Goal: Task Accomplishment & Management: Manage account settings

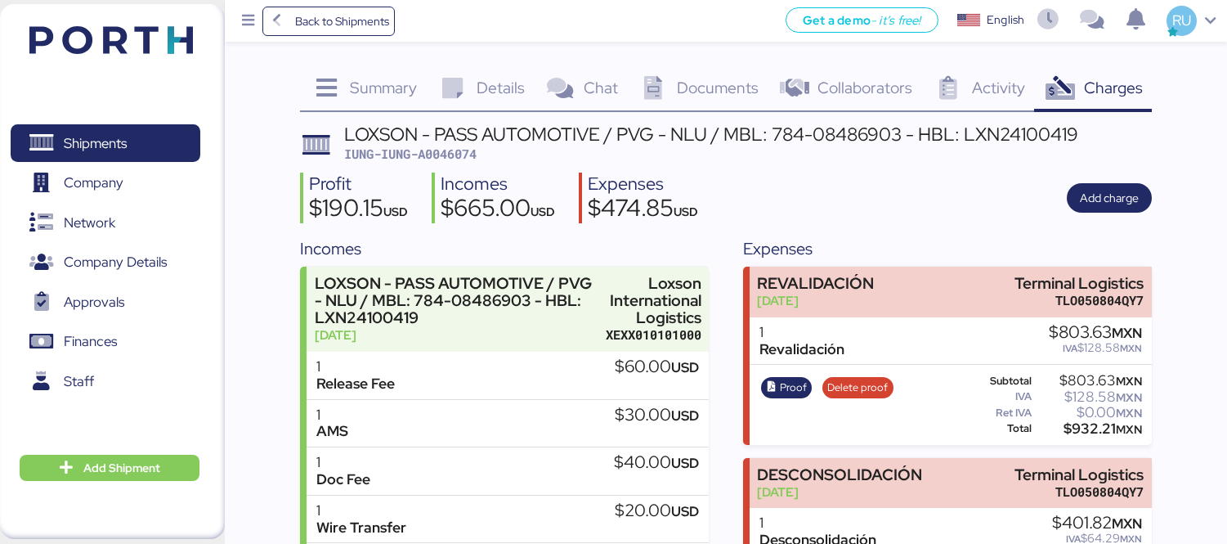
click at [214, 47] on div "Shipments 0 Company 0 Network 0 Company Details 0 Approvals 0 Finances 0 Staff …" at bounding box center [112, 271] width 225 height 535
click at [163, 38] on img at bounding box center [110, 40] width 163 height 28
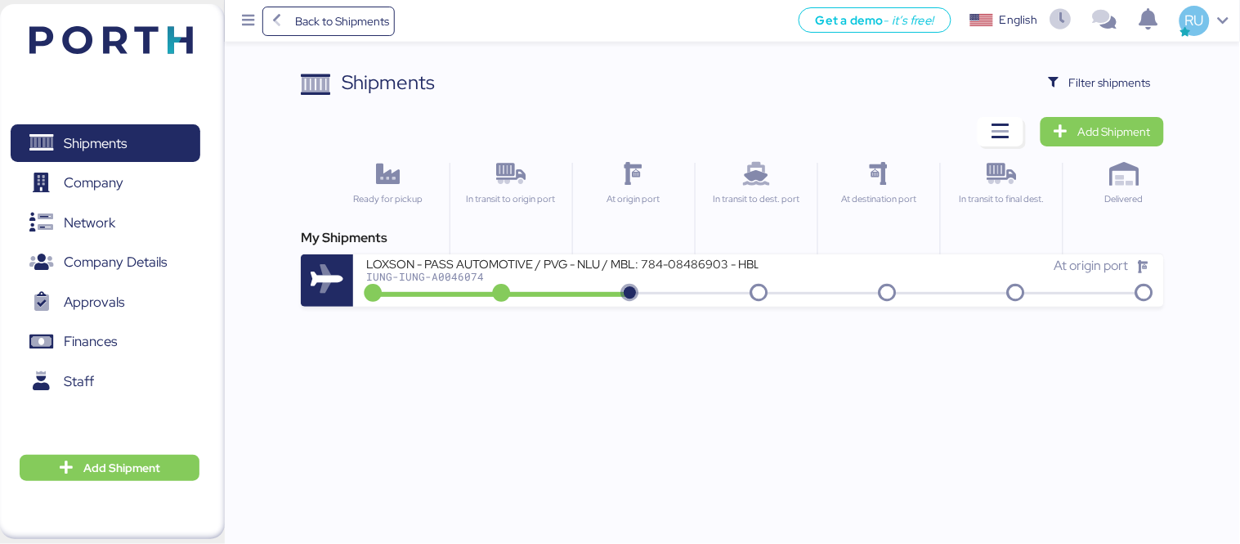
click at [968, 69] on div "Shipments Clear Filters Filter shipments" at bounding box center [732, 82] width 863 height 29
click at [1056, 74] on span "Filter shipments" at bounding box center [1100, 82] width 102 height 23
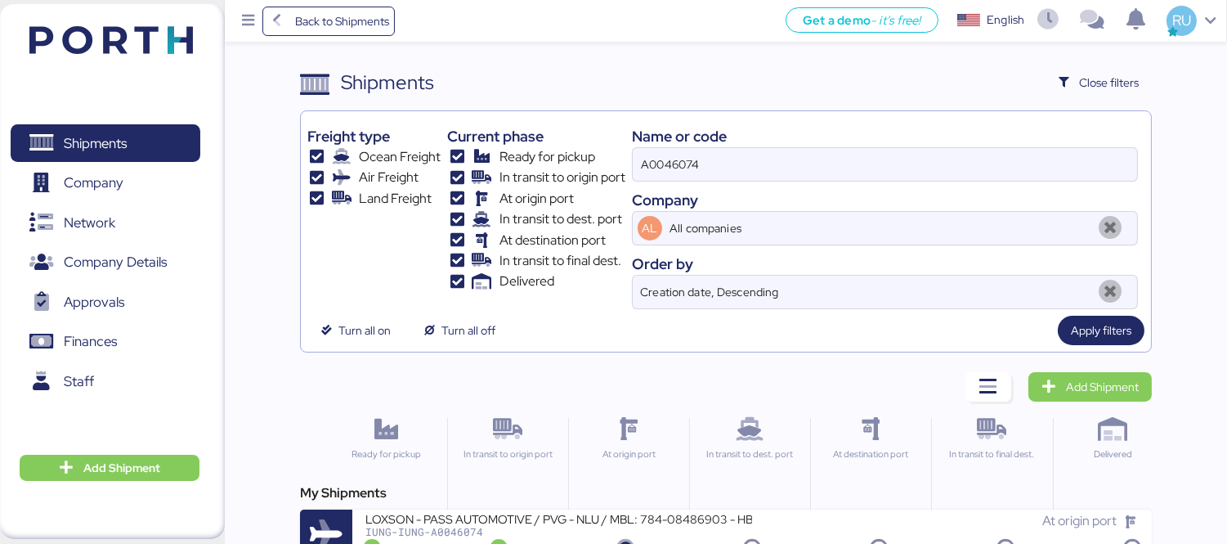
click at [768, 147] on div "A0046074" at bounding box center [885, 164] width 506 height 34
click at [768, 148] on input "A0046074" at bounding box center [885, 164] width 504 height 33
click at [768, 147] on div "A0046074" at bounding box center [885, 164] width 506 height 34
click at [768, 148] on input "A0046074" at bounding box center [885, 164] width 504 height 33
click at [787, 163] on input "A0046074" at bounding box center [885, 164] width 504 height 33
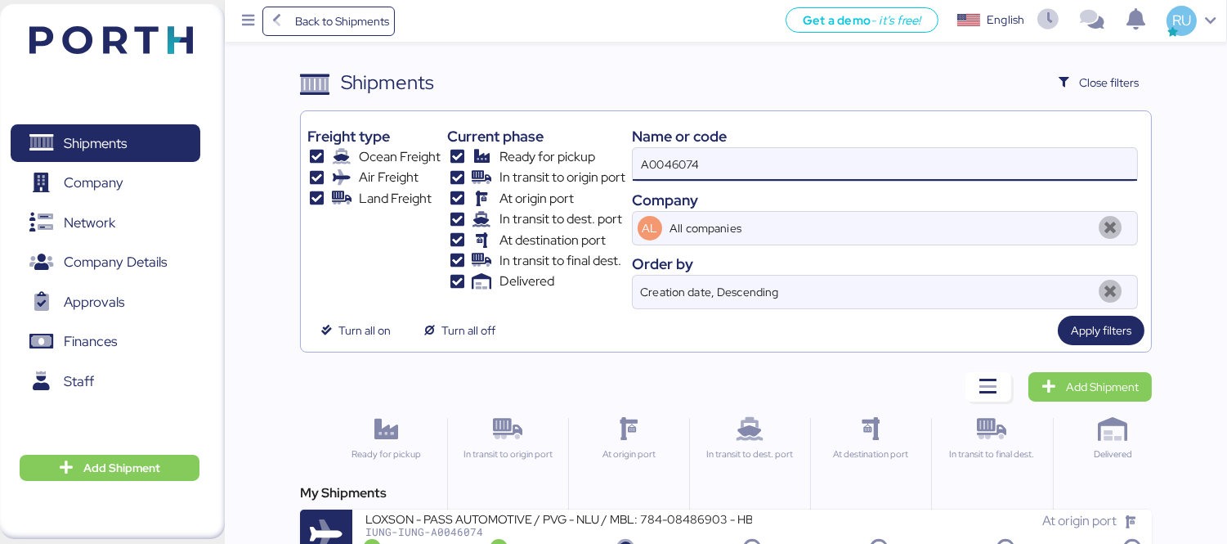
click at [787, 163] on input "A0046074" at bounding box center [885, 164] width 504 height 33
paste input "O0051937"
type input "O0051937"
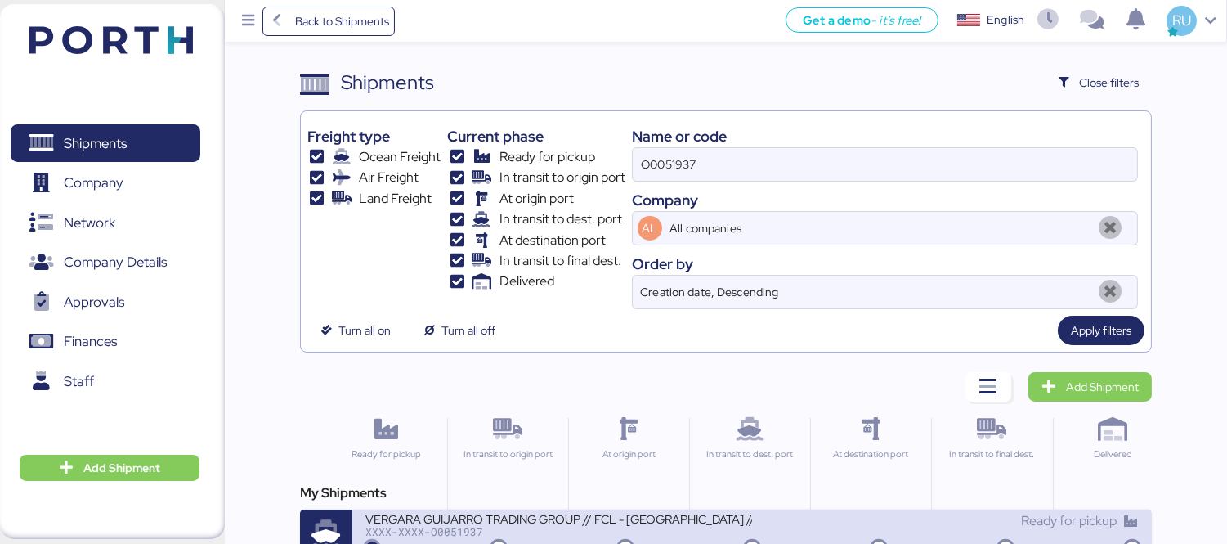
click at [651, 521] on div "VERGARA GUIJARRO TRADING GROUP // FCL - [GEOGRAPHIC_DATA] // SUPERLITE JOINTINGS" at bounding box center [558, 518] width 387 height 14
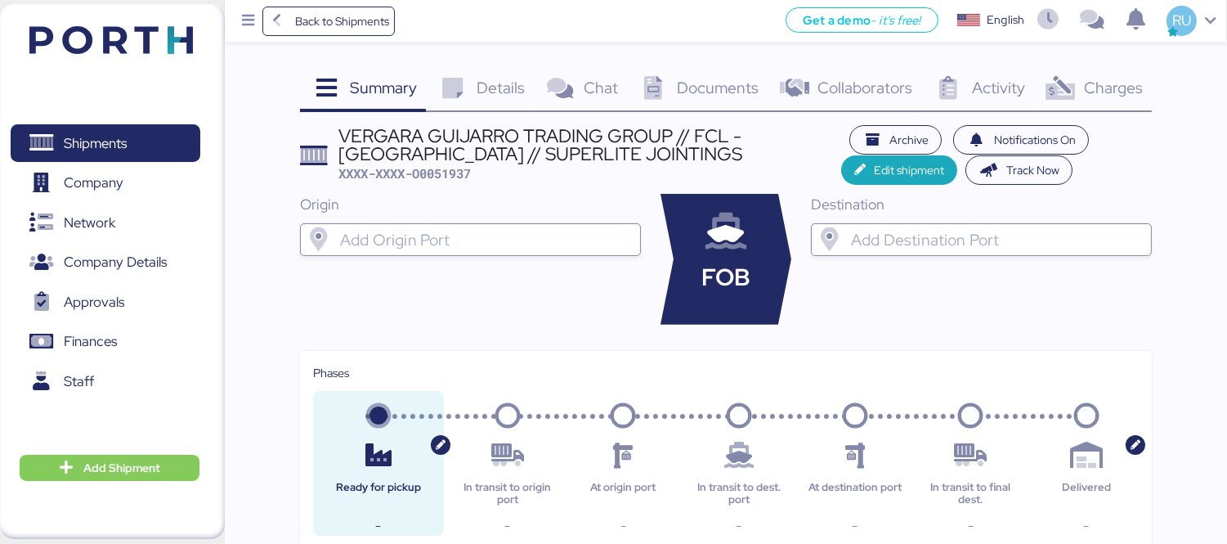
click at [1108, 91] on span "Charges" at bounding box center [1113, 87] width 59 height 21
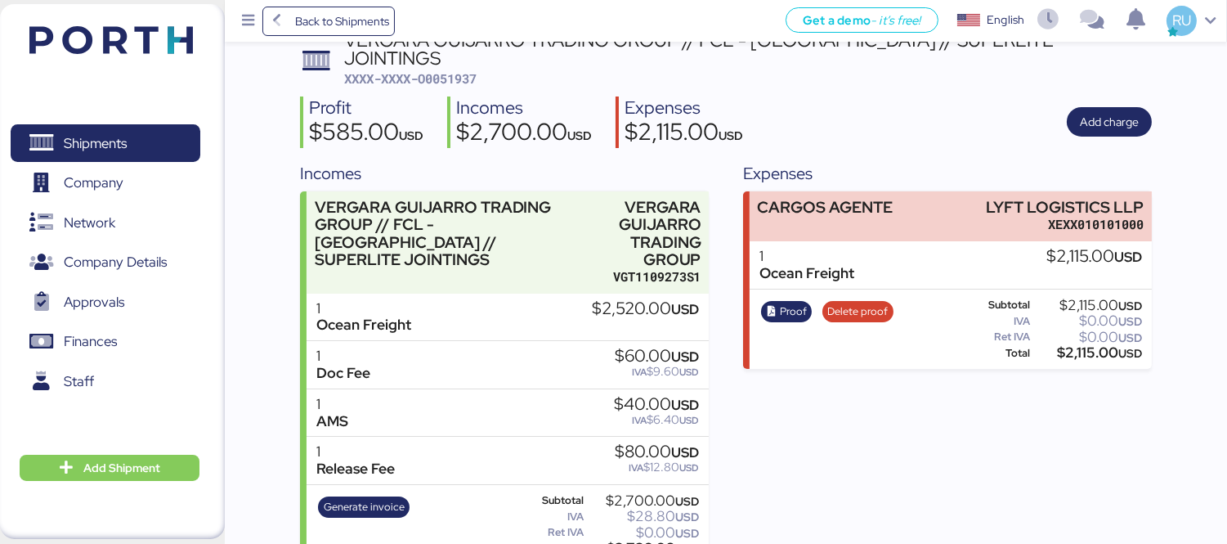
scroll to position [96, 0]
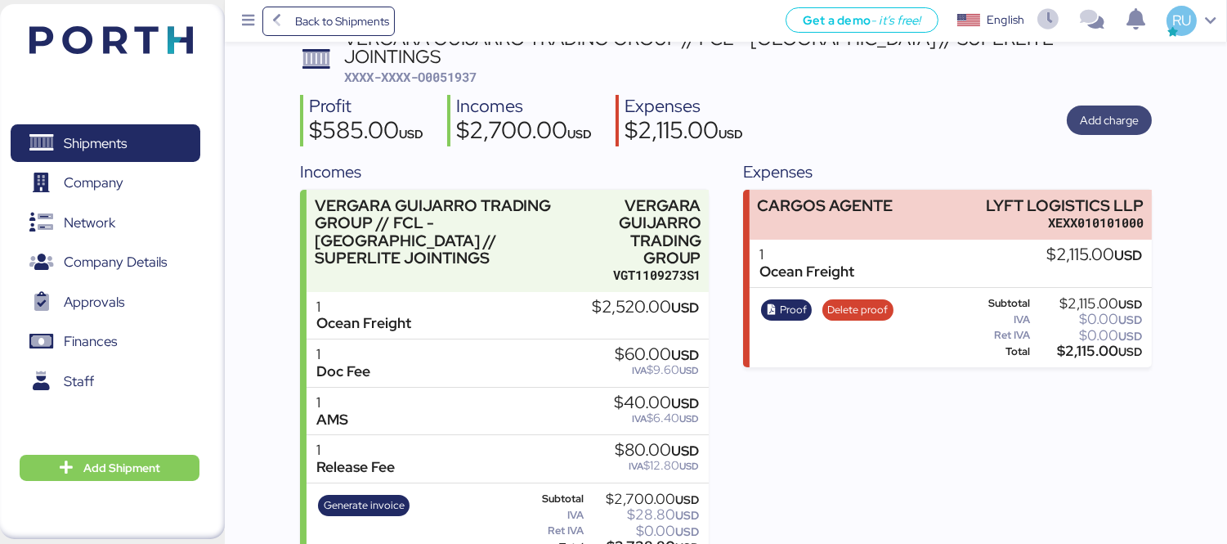
click at [1089, 110] on span "Add charge" at bounding box center [1109, 120] width 59 height 20
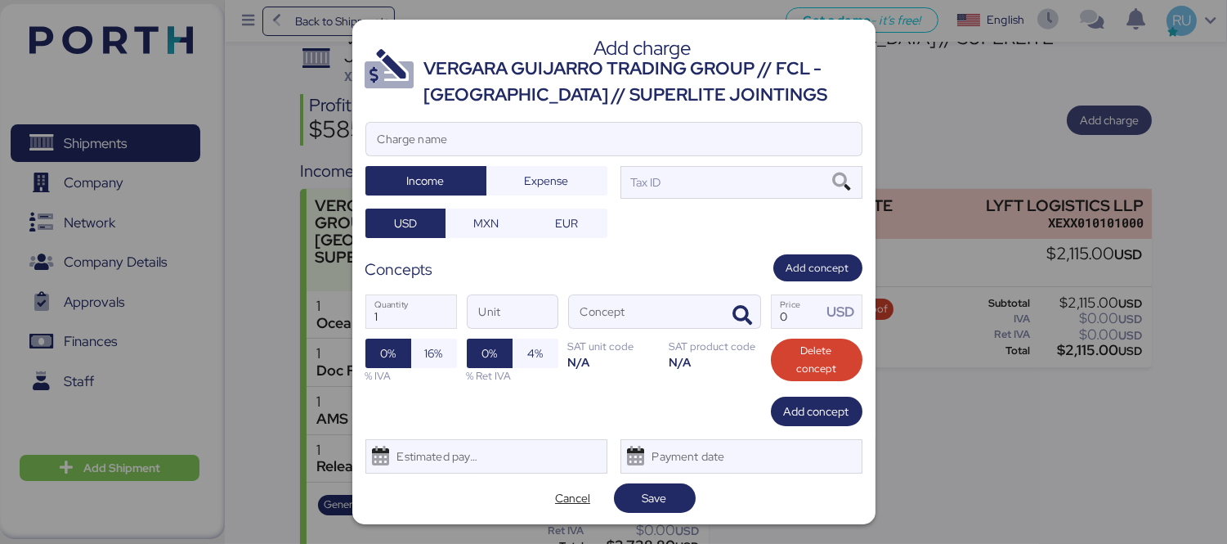
scroll to position [0, 0]
click at [562, 510] on span "Cancel" at bounding box center [573, 497] width 82 height 29
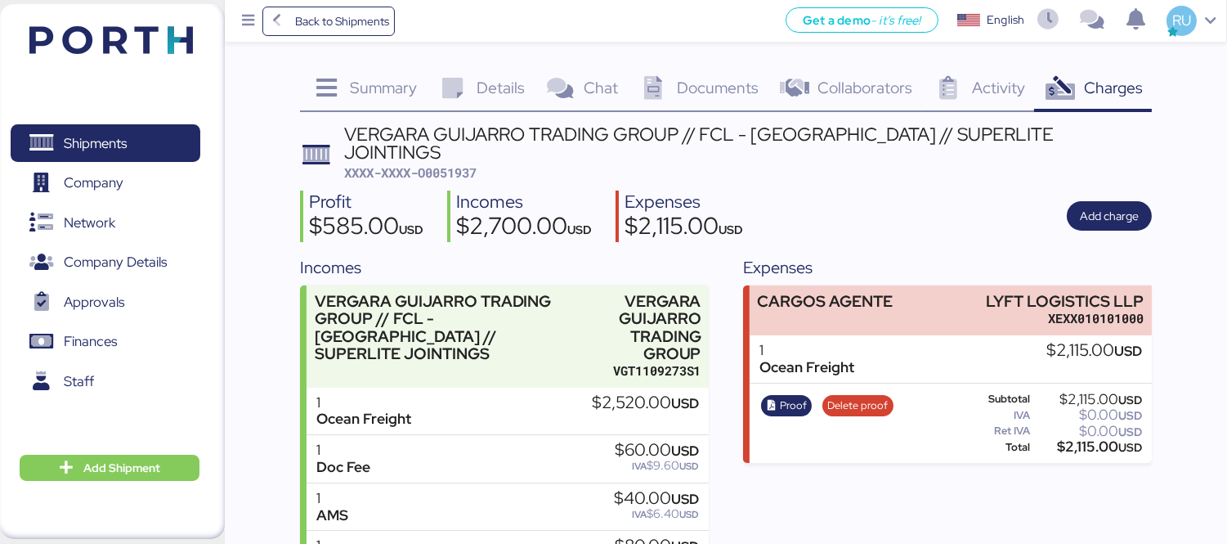
scroll to position [96, 0]
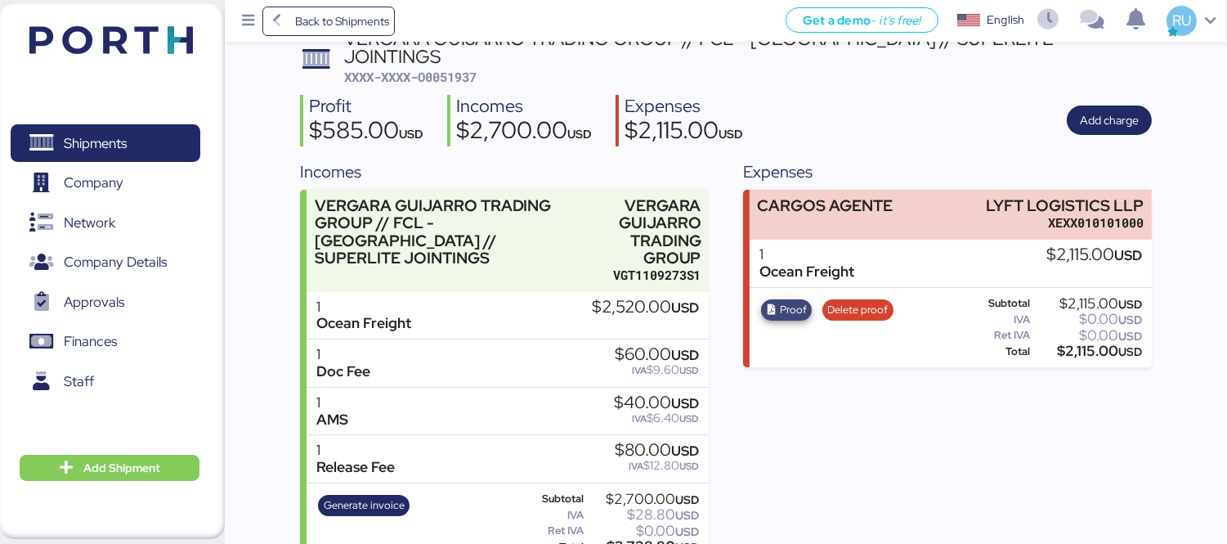
click at [798, 301] on span "Proof" at bounding box center [793, 310] width 27 height 18
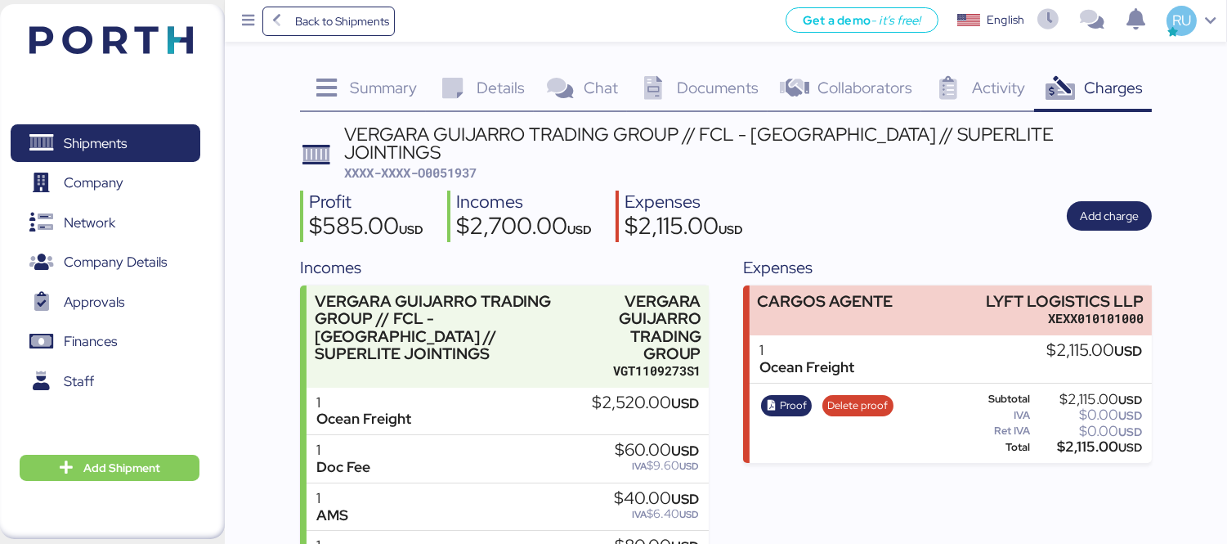
click at [461, 164] on span "XXXX-XXXX-O0051937" at bounding box center [410, 172] width 132 height 16
copy span "O0051937"
click at [1089, 101] on div "Charges 0" at bounding box center [1093, 90] width 118 height 44
click at [1110, 190] on div "Profit $585.00 USD Incomes $2,700.00 USD Expenses $2,115.00 USD Add charge" at bounding box center [726, 215] width 852 height 51
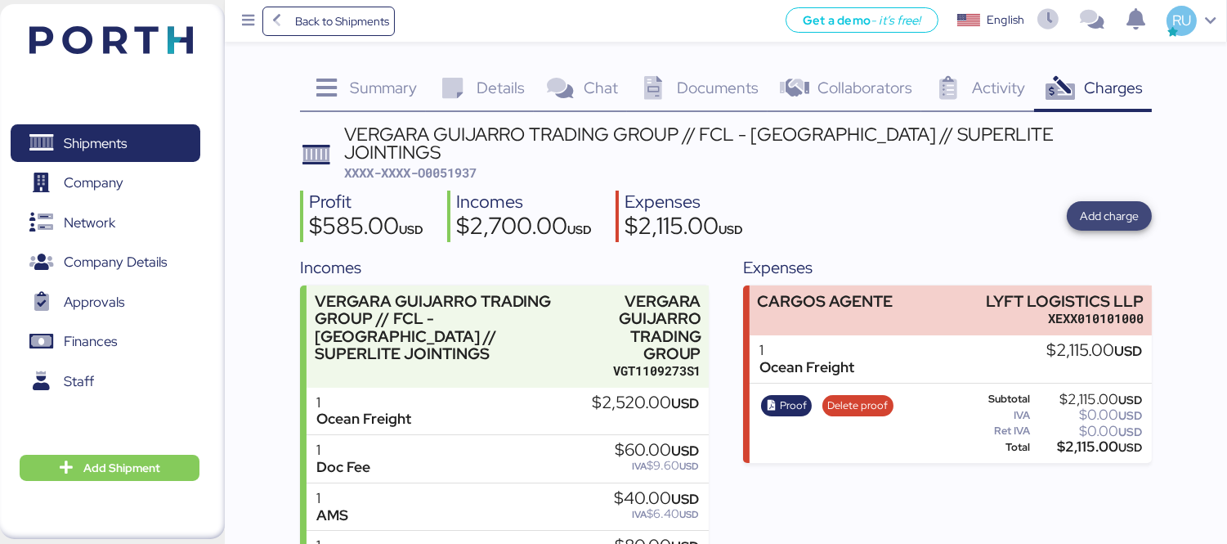
click at [1117, 204] on span "Add charge" at bounding box center [1109, 215] width 59 height 23
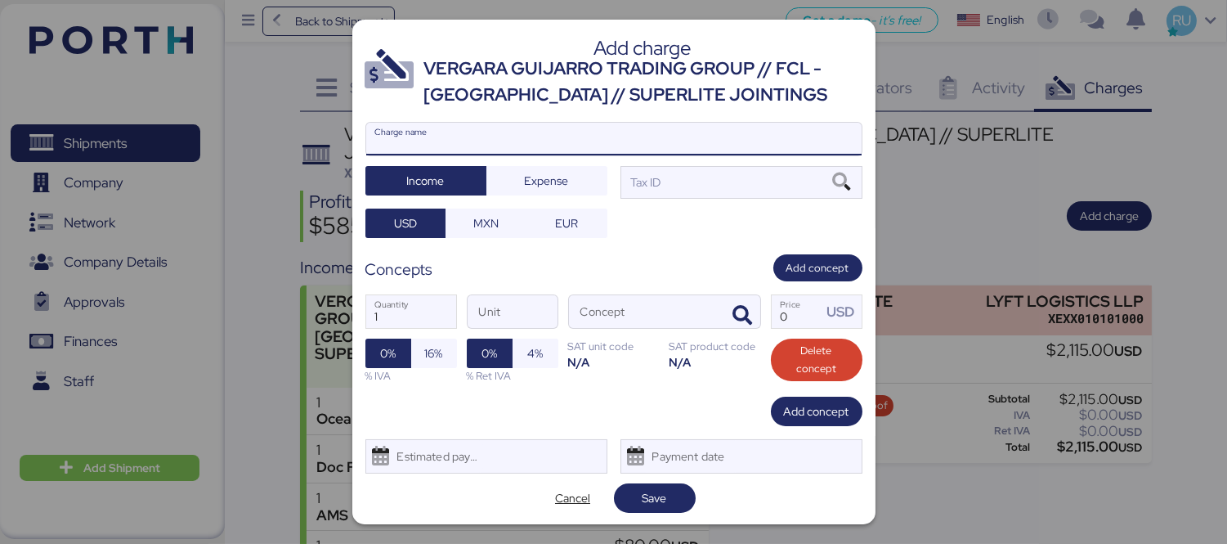
click at [709, 137] on input "Charge name" at bounding box center [613, 139] width 495 height 33
type input "c"
type input "Cargos locales"
click at [566, 164] on div at bounding box center [613, 163] width 495 height 16
click at [566, 155] on input "Cargos locales" at bounding box center [613, 139] width 495 height 33
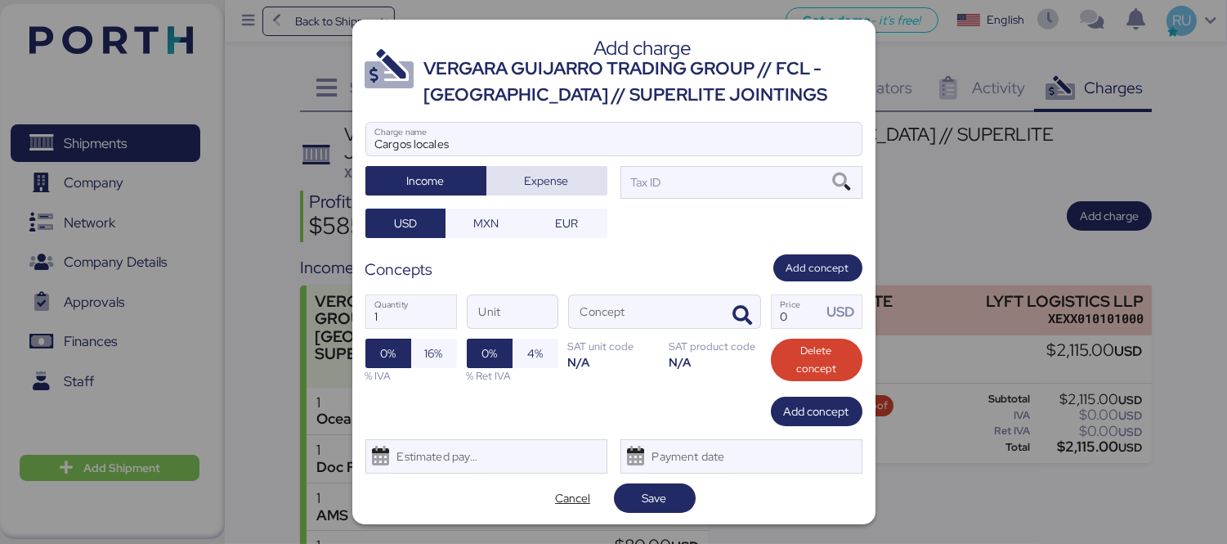
click at [581, 181] on span "Expense" at bounding box center [546, 180] width 95 height 23
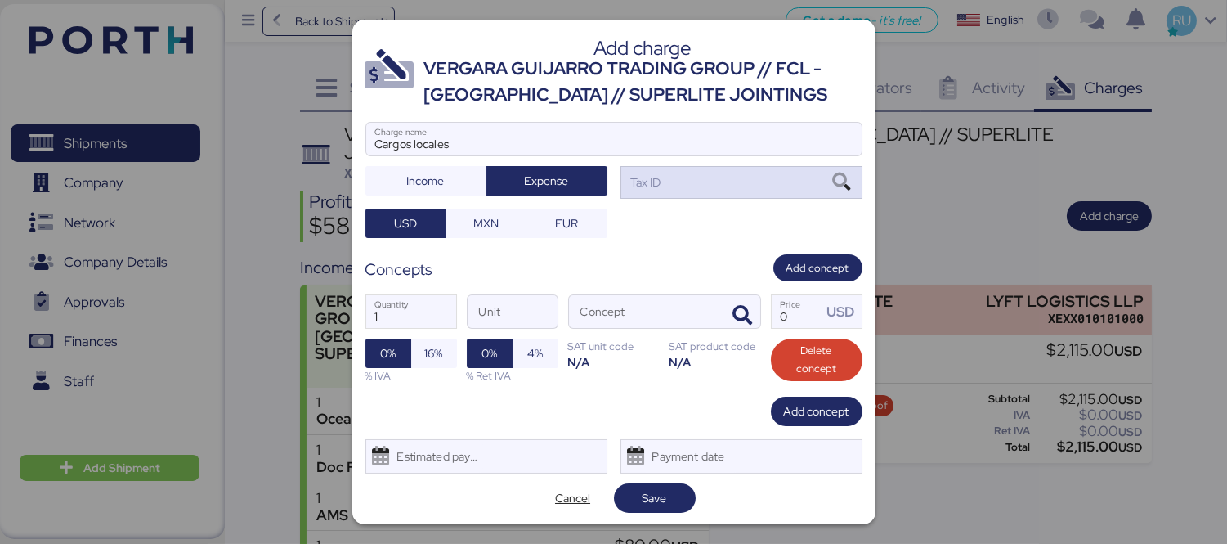
click at [656, 185] on div "Tax ID" at bounding box center [741, 182] width 242 height 33
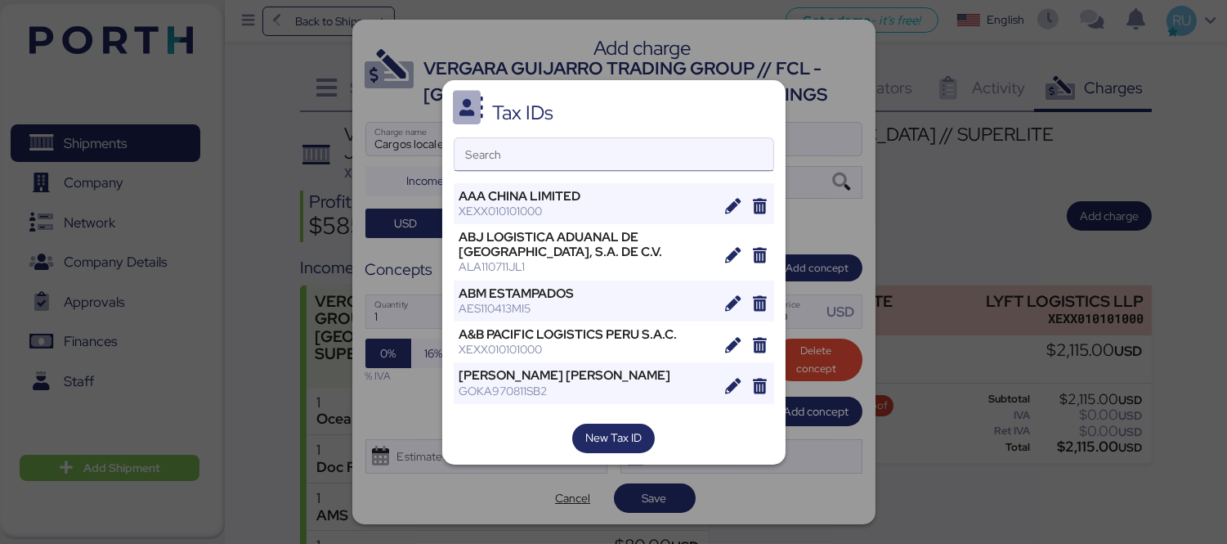
click at [615, 138] on input "Search" at bounding box center [613, 154] width 319 height 33
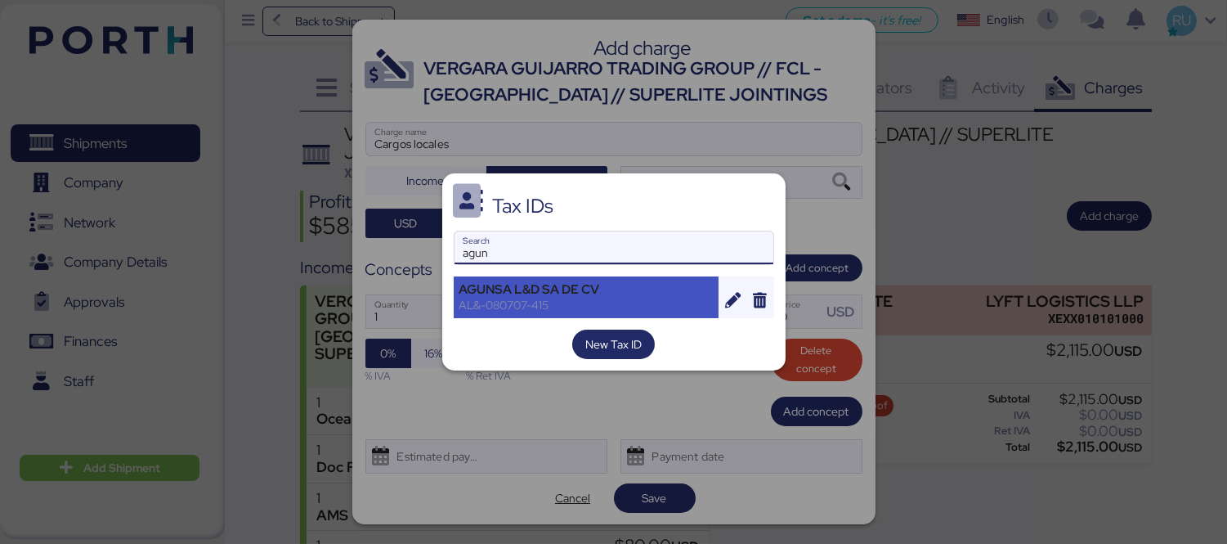
type input "agun"
click at [548, 288] on div "AGUNSA L&D SA DE CV" at bounding box center [586, 289] width 254 height 15
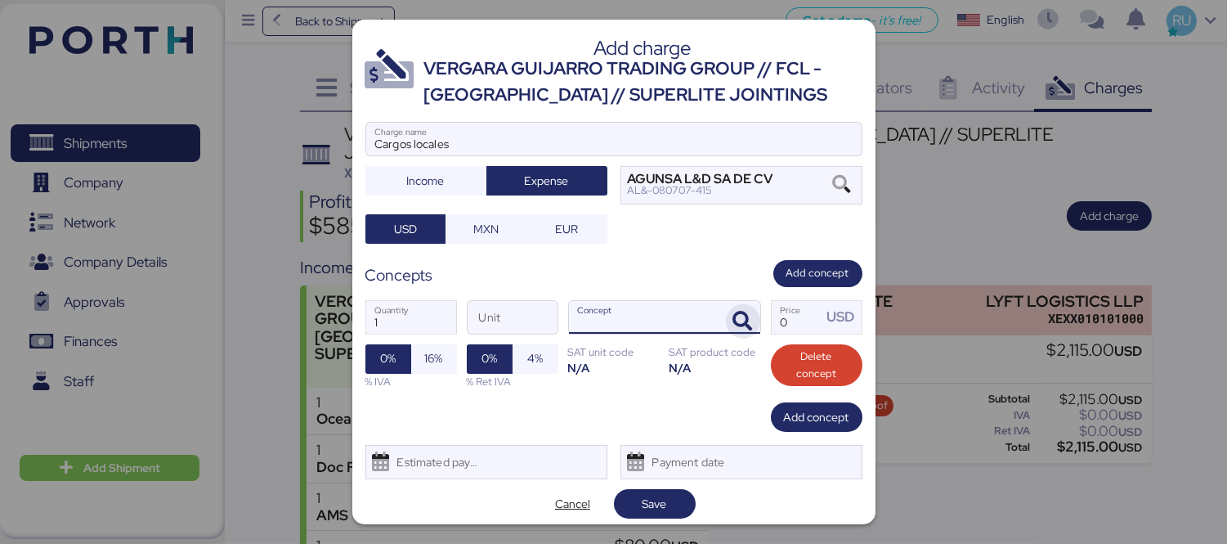
click at [733, 320] on icon "button" at bounding box center [743, 321] width 20 height 20
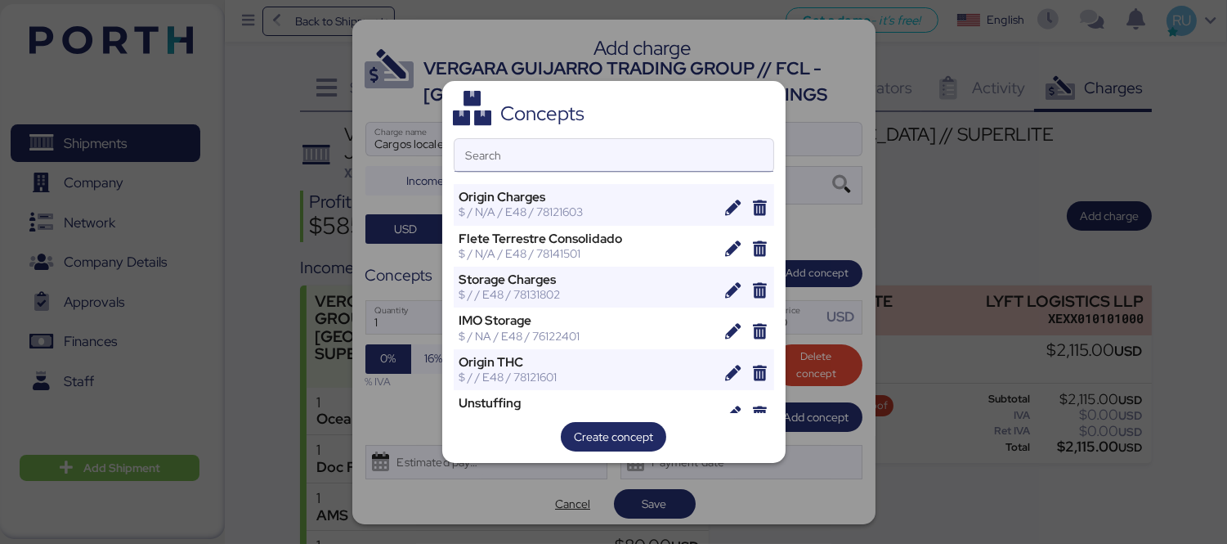
click at [651, 164] on input "Search" at bounding box center [613, 155] width 319 height 33
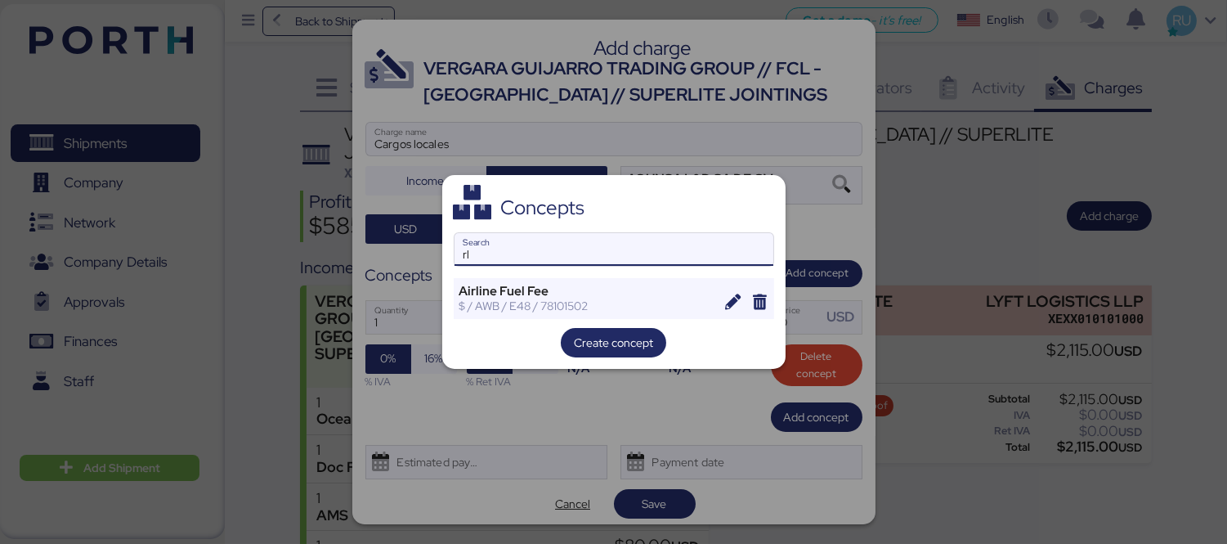
type input "r"
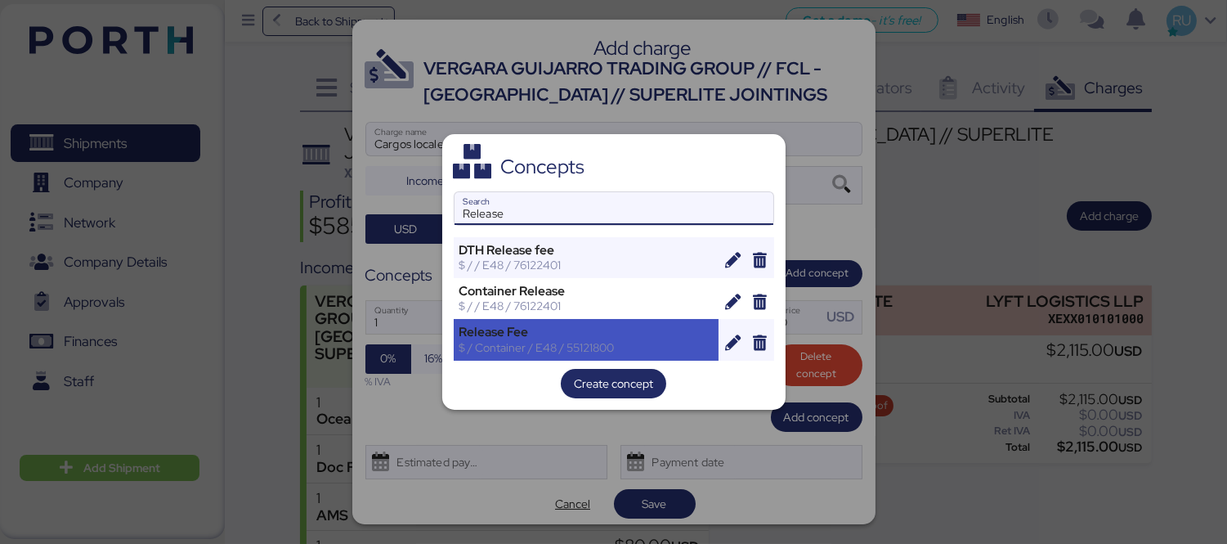
type input "Release"
click at [585, 340] on div "$ / Container / E48 / 55121800" at bounding box center [586, 347] width 254 height 15
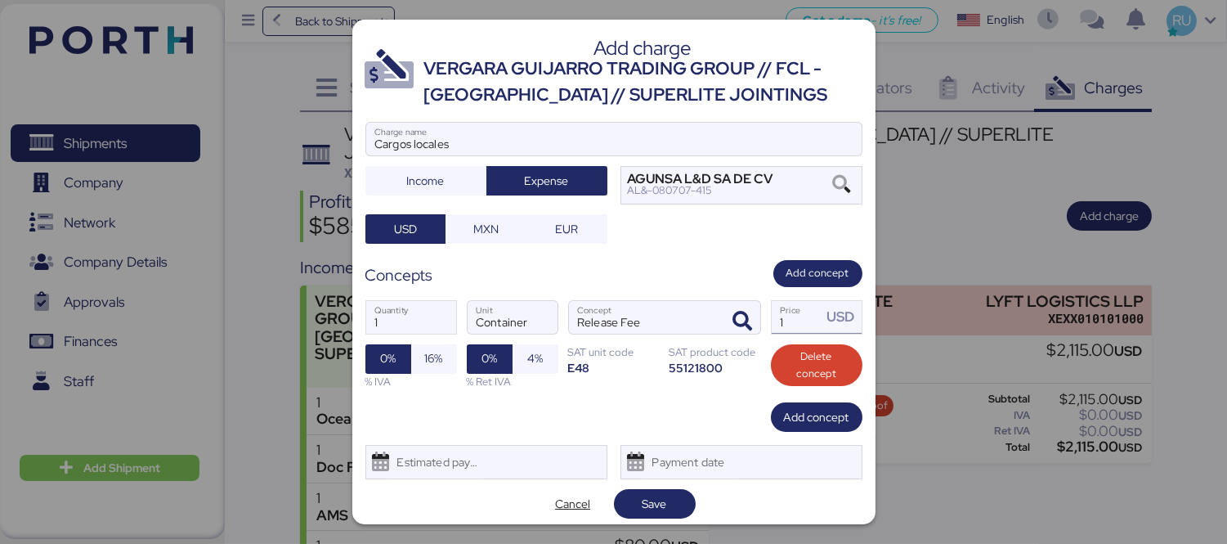
click at [794, 319] on input "1" at bounding box center [797, 317] width 51 height 33
type input "60"
click at [425, 369] on span "16%" at bounding box center [434, 358] width 20 height 23
click at [659, 500] on span "Save" at bounding box center [654, 504] width 25 height 20
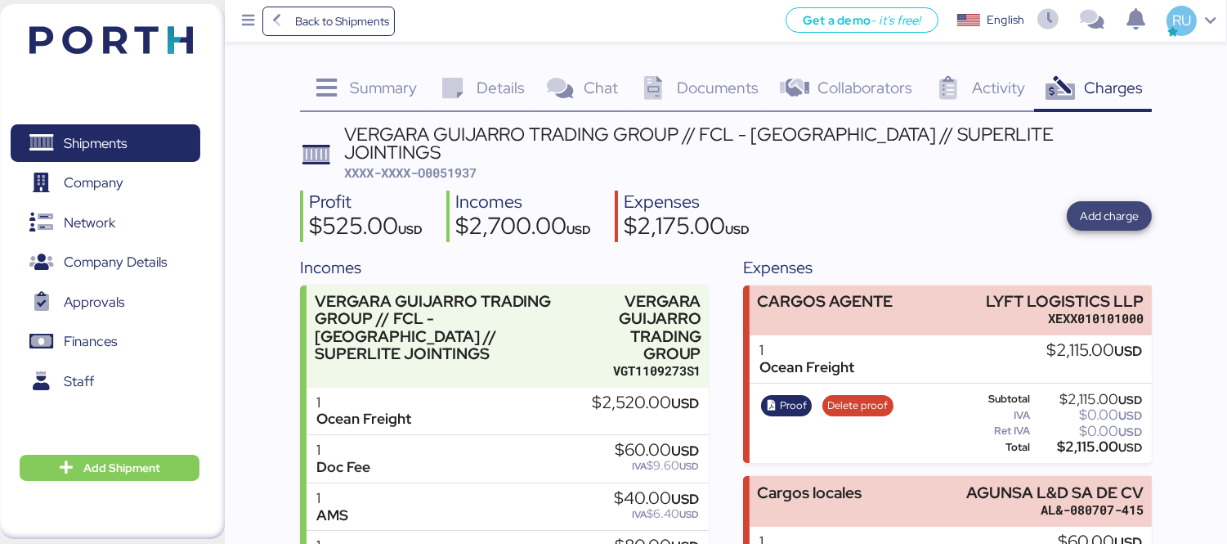
click at [1107, 206] on span "Add charge" at bounding box center [1109, 216] width 59 height 20
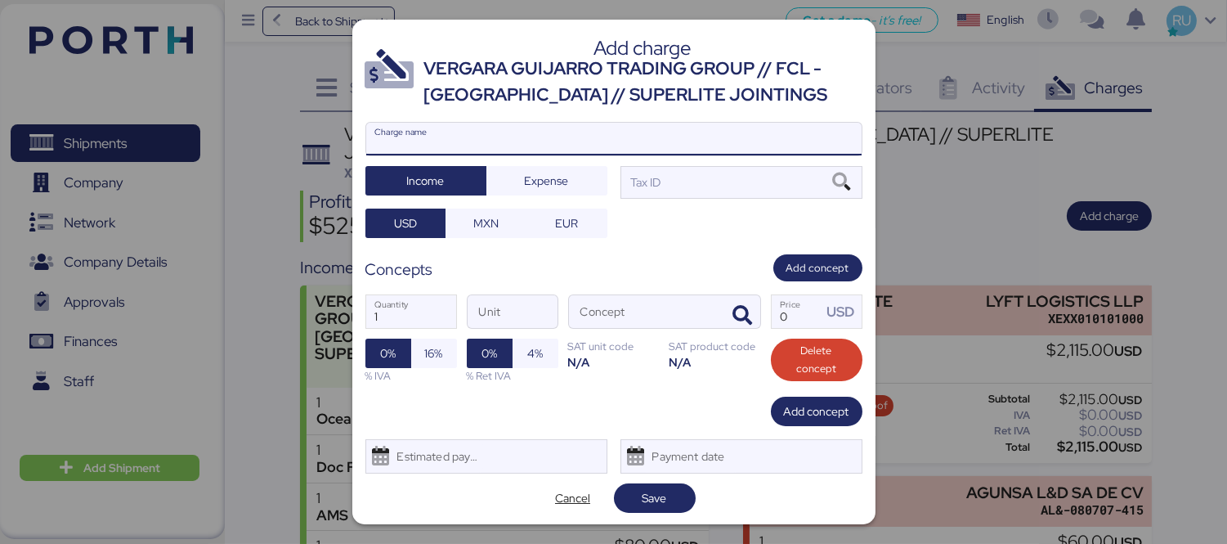
click at [700, 126] on input "Charge name" at bounding box center [613, 139] width 495 height 33
type input "c"
type input "ISPS"
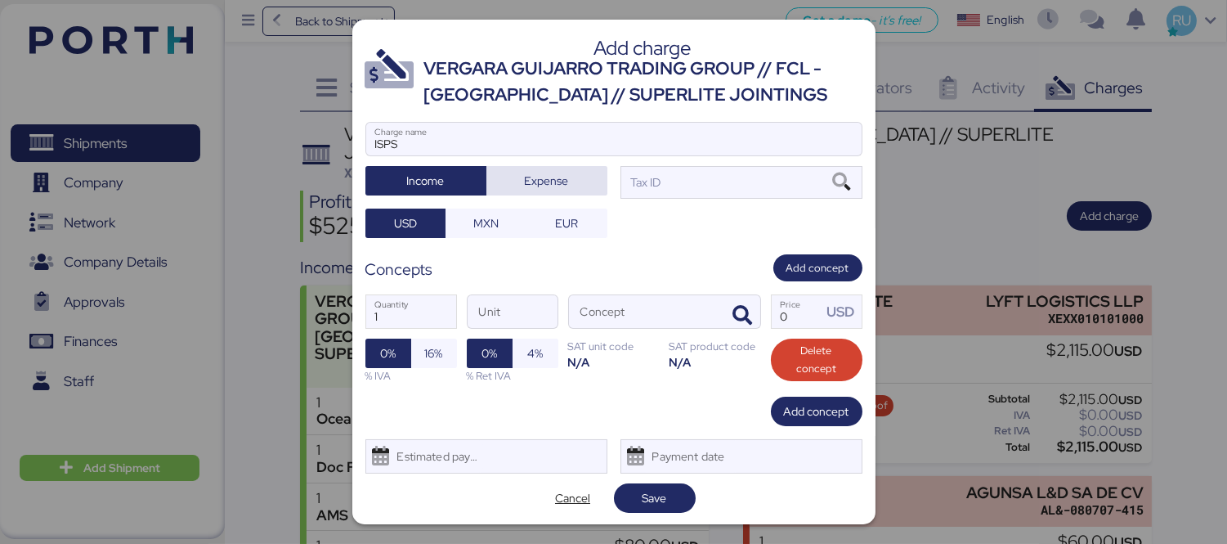
click at [574, 177] on span "Expense" at bounding box center [546, 180] width 95 height 23
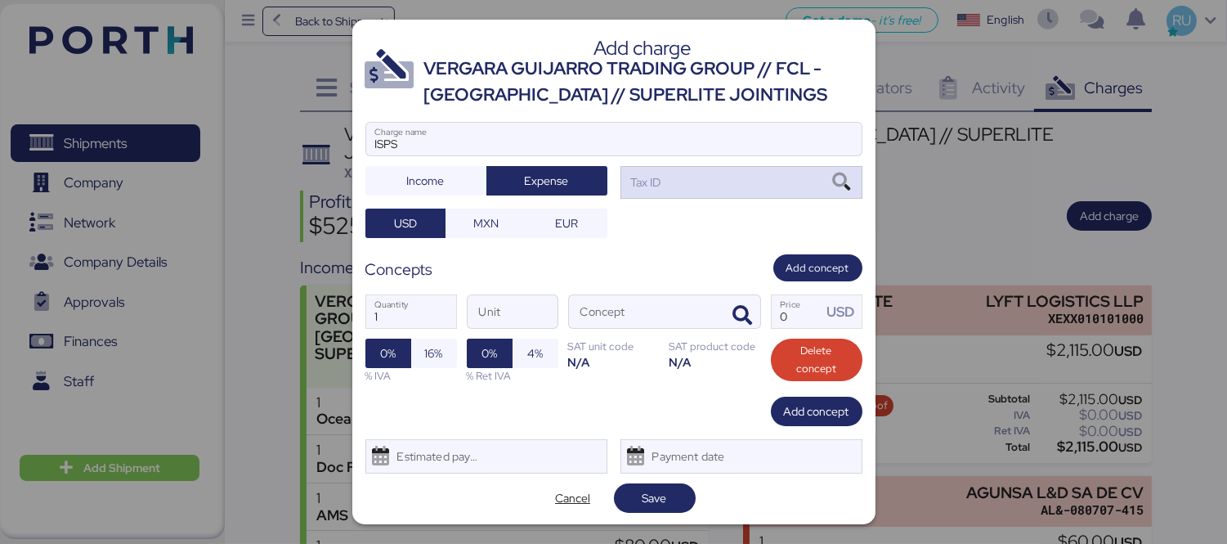
click at [693, 178] on div "Tax ID" at bounding box center [741, 182] width 242 height 33
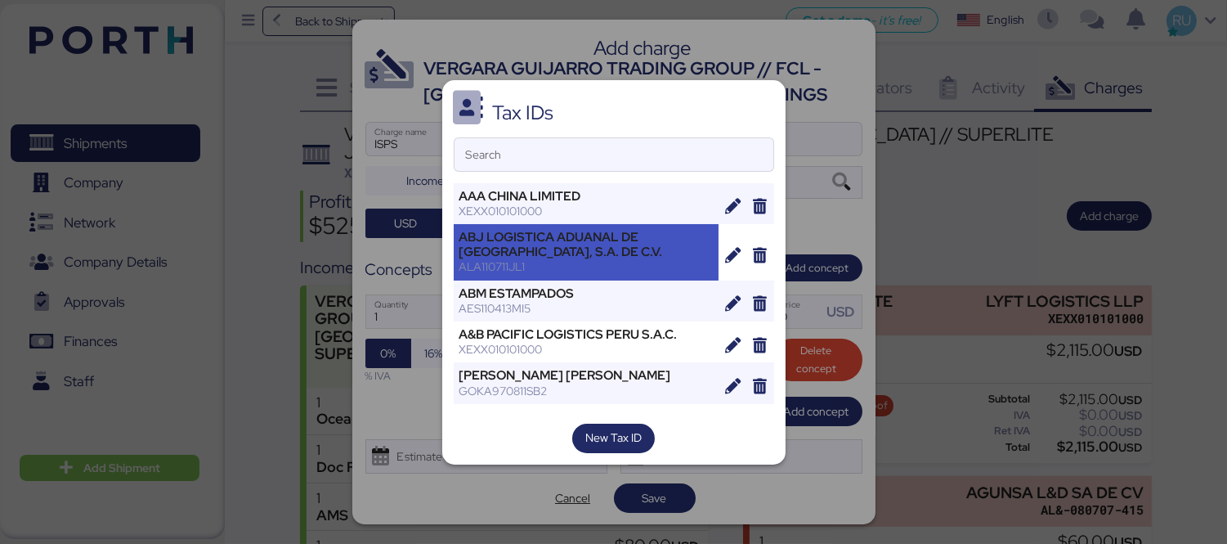
click at [691, 231] on div "ABJ LOGISTICA ADUANAL DE [GEOGRAPHIC_DATA], S.A. DE C.V." at bounding box center [586, 244] width 254 height 29
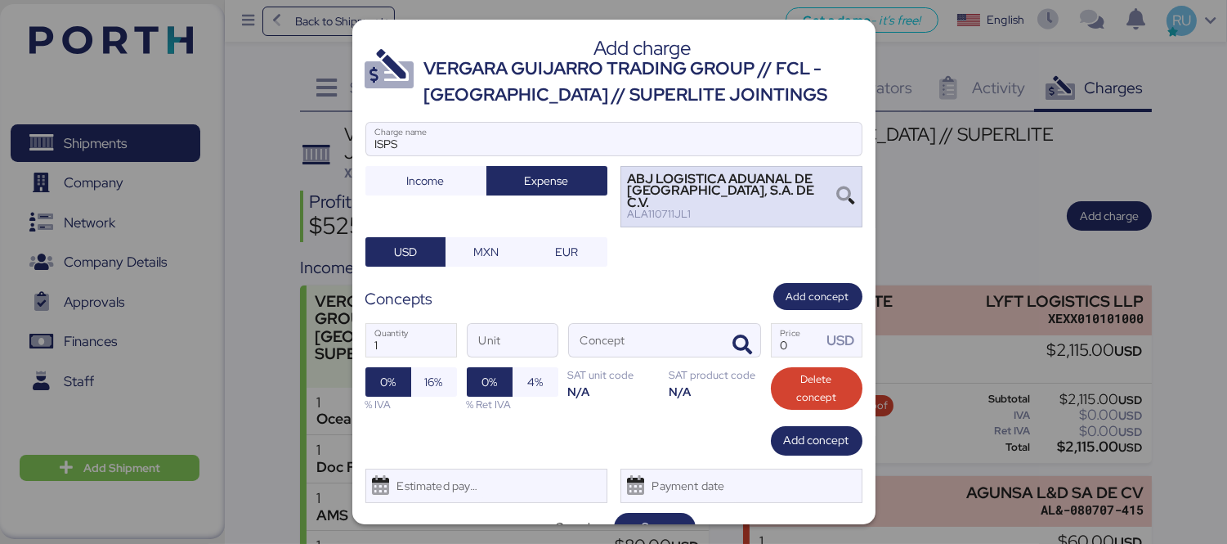
click at [671, 190] on div "ABJ LOGISTICA ADUANAL DE [GEOGRAPHIC_DATA], S.A. DE C.V." at bounding box center [732, 190] width 209 height 35
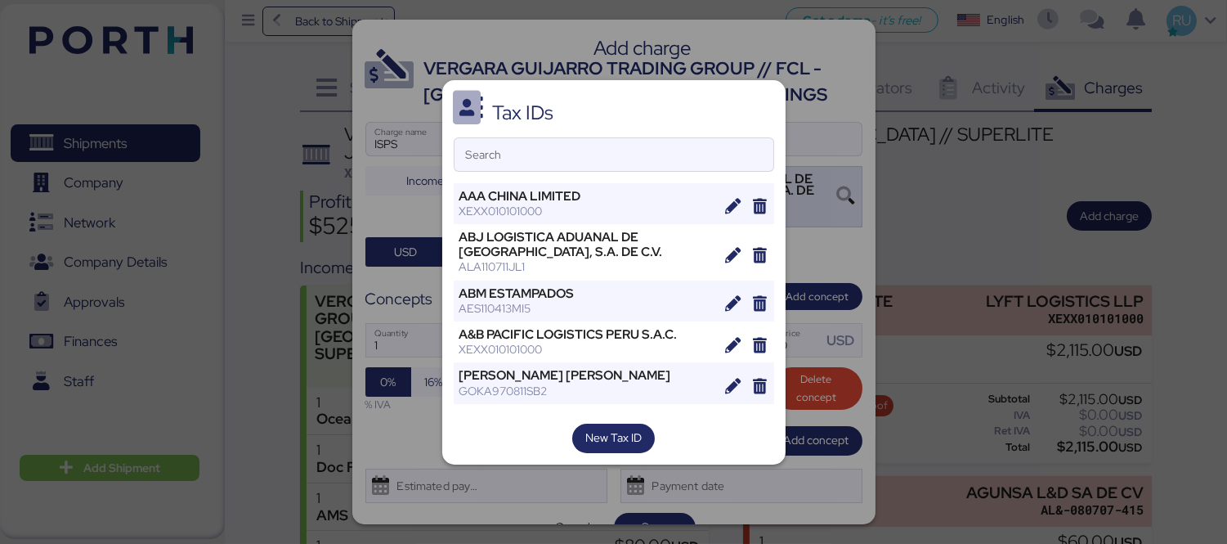
click at [649, 225] on div "ABJ LOGISTICA ADUANAL DE [GEOGRAPHIC_DATA], S.A. DE C.V. ALA110711JL1" at bounding box center [587, 252] width 266 height 56
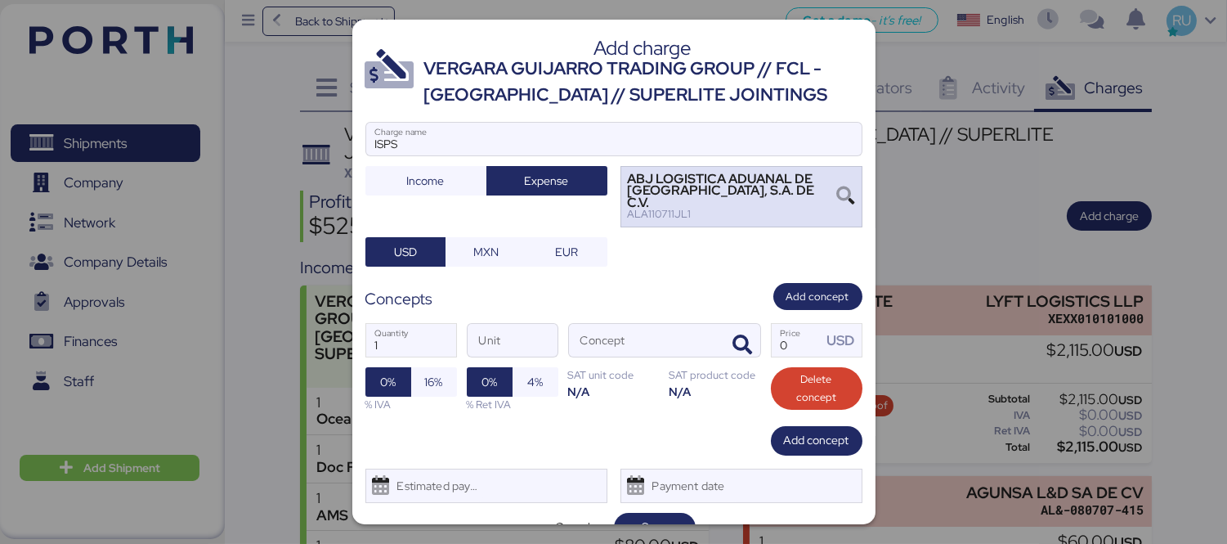
click at [651, 191] on div "ABJ LOGISTICA ADUANAL DE [GEOGRAPHIC_DATA], S.A. DE C.V." at bounding box center [732, 190] width 209 height 35
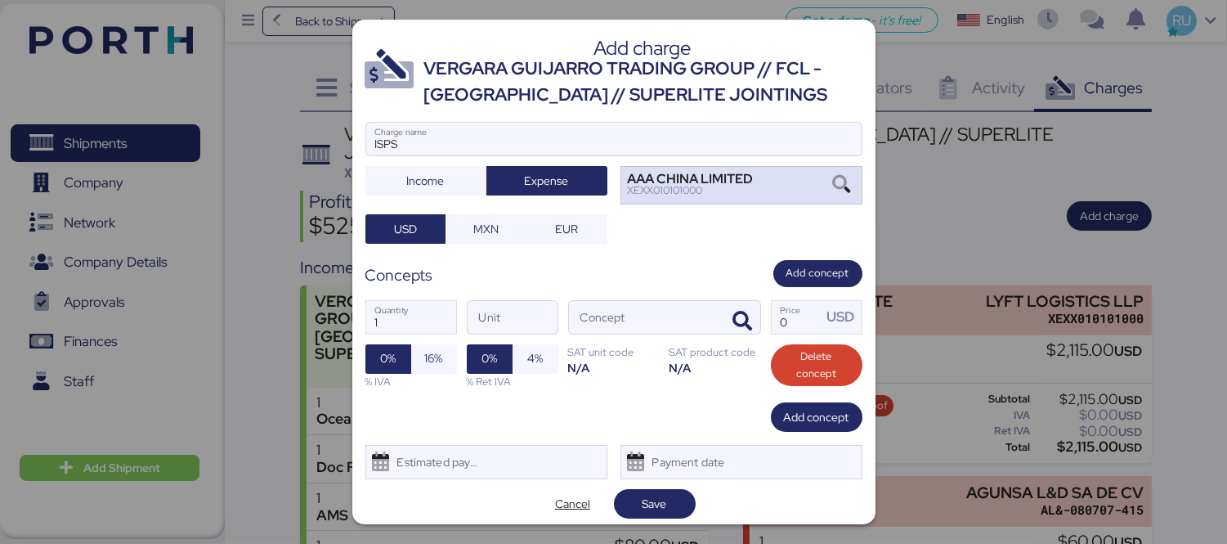
click at [654, 203] on div "AAA CHINA LIMITED XEXX010101000" at bounding box center [741, 185] width 242 height 38
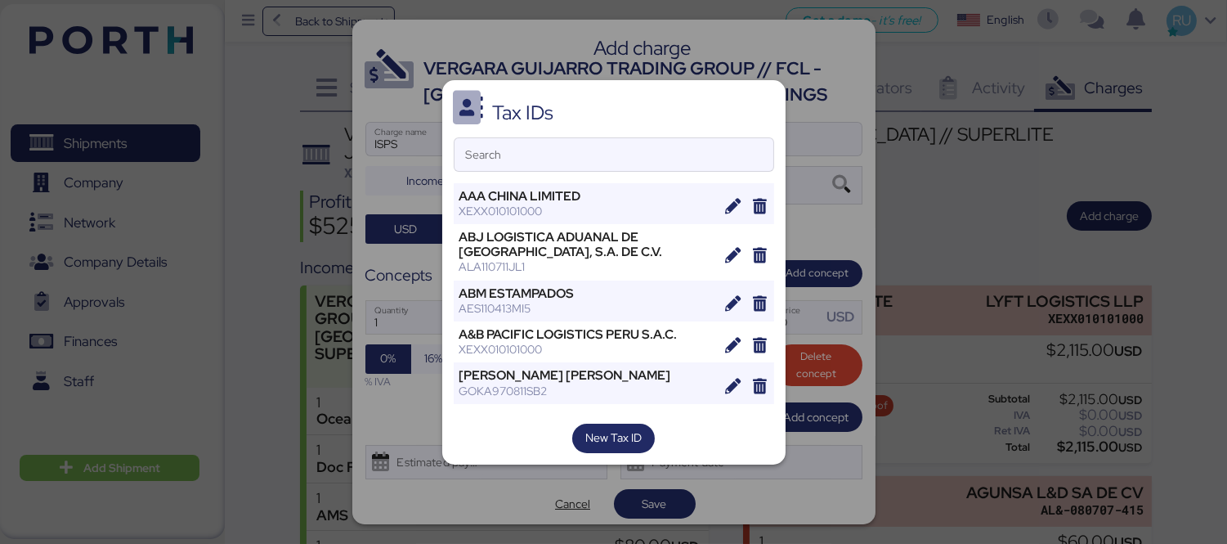
click at [667, 172] on div "Tax IDs Search AAA CHINA LIMITED XEXX010101000 ABJ LOGISTICA ADUANAL DE [GEOGRA…" at bounding box center [613, 272] width 343 height 384
click at [662, 164] on input "Search" at bounding box center [613, 154] width 319 height 33
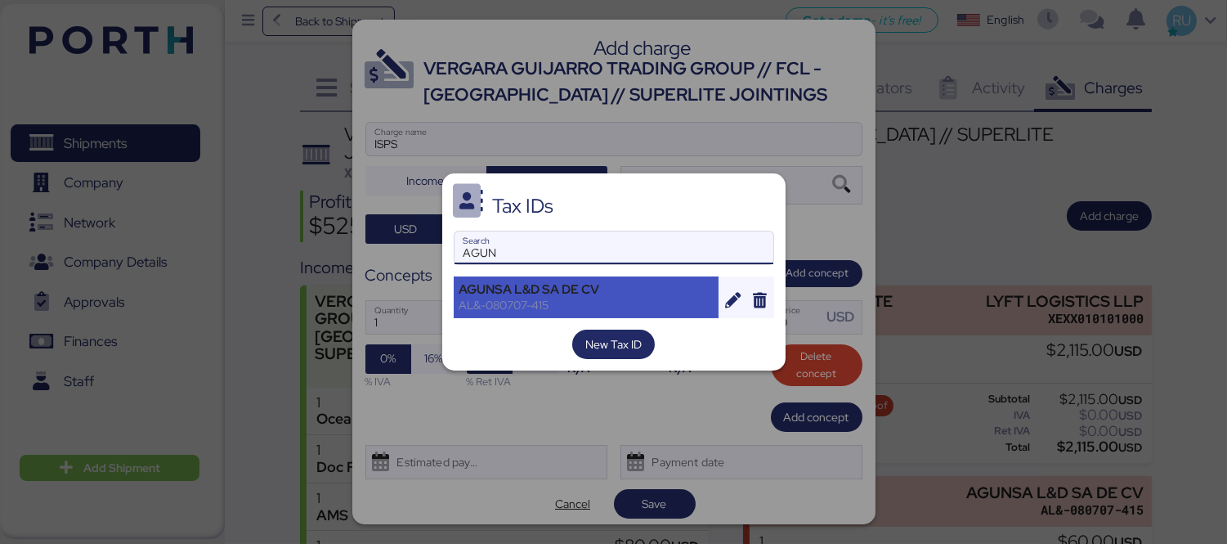
type input "AGUN"
click at [566, 286] on div "AGUNSA L&D SA DE CV" at bounding box center [586, 289] width 254 height 15
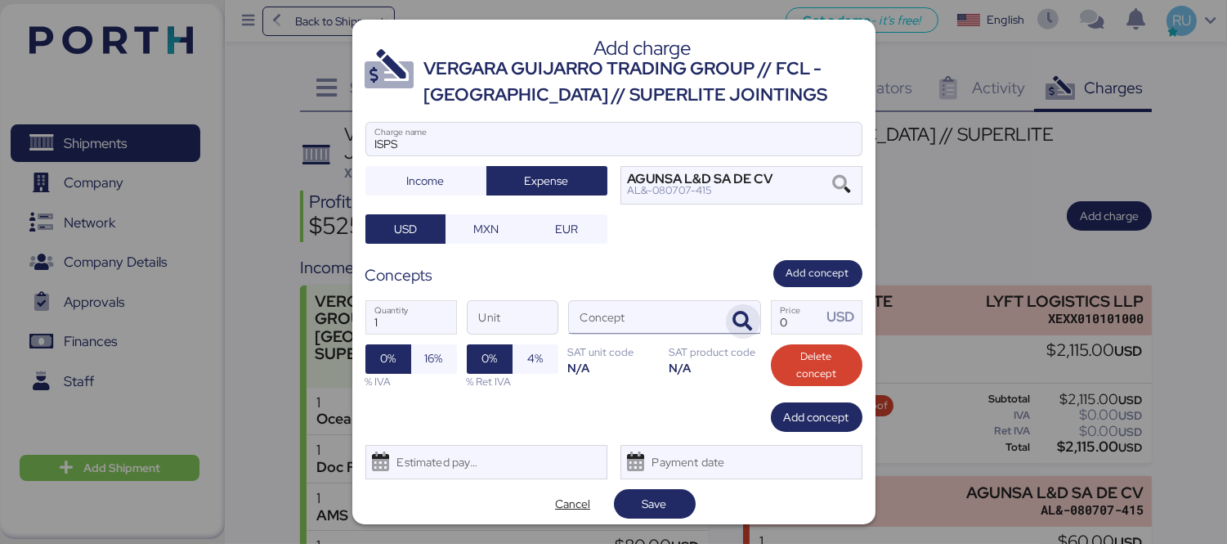
click at [733, 329] on icon "button" at bounding box center [743, 321] width 20 height 20
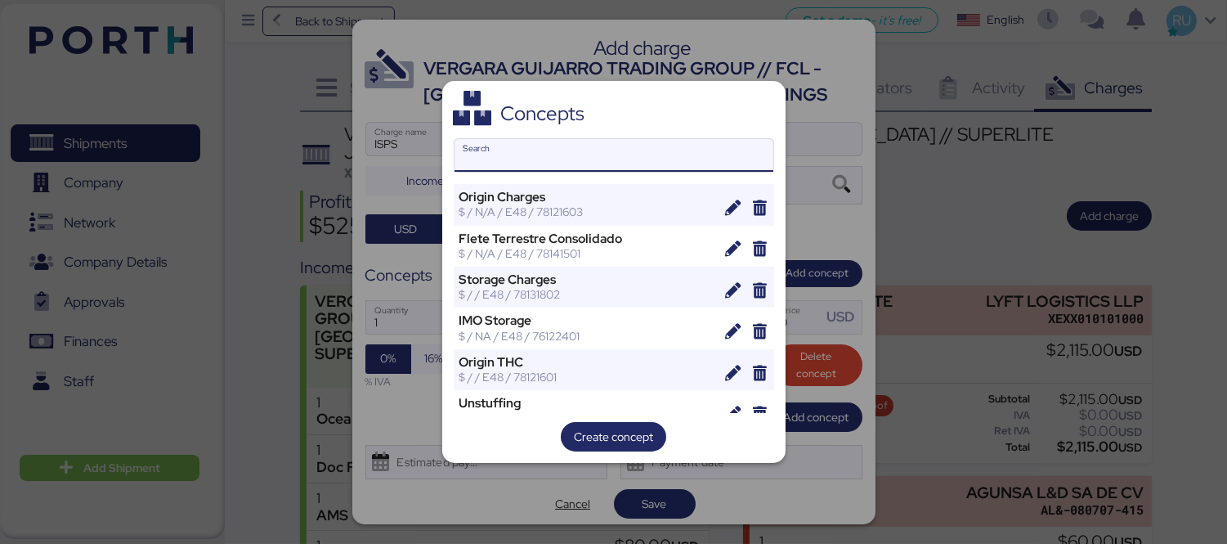
click at [615, 150] on input "Search" at bounding box center [613, 155] width 319 height 33
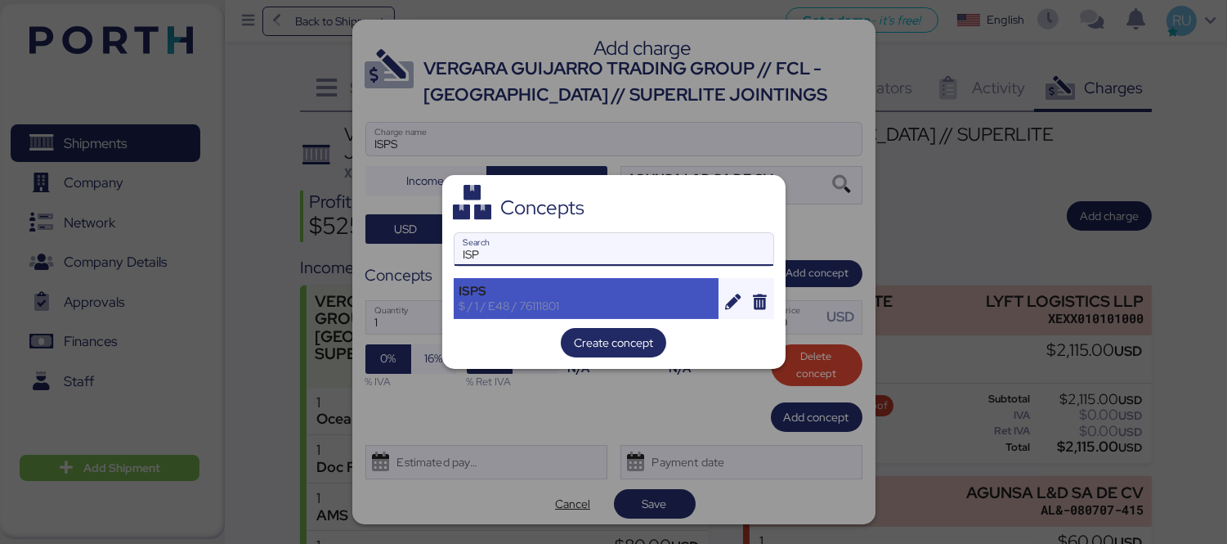
type input "ISP"
click at [486, 316] on div "ISPS $ / 1 / E48 / 76111801" at bounding box center [587, 298] width 266 height 41
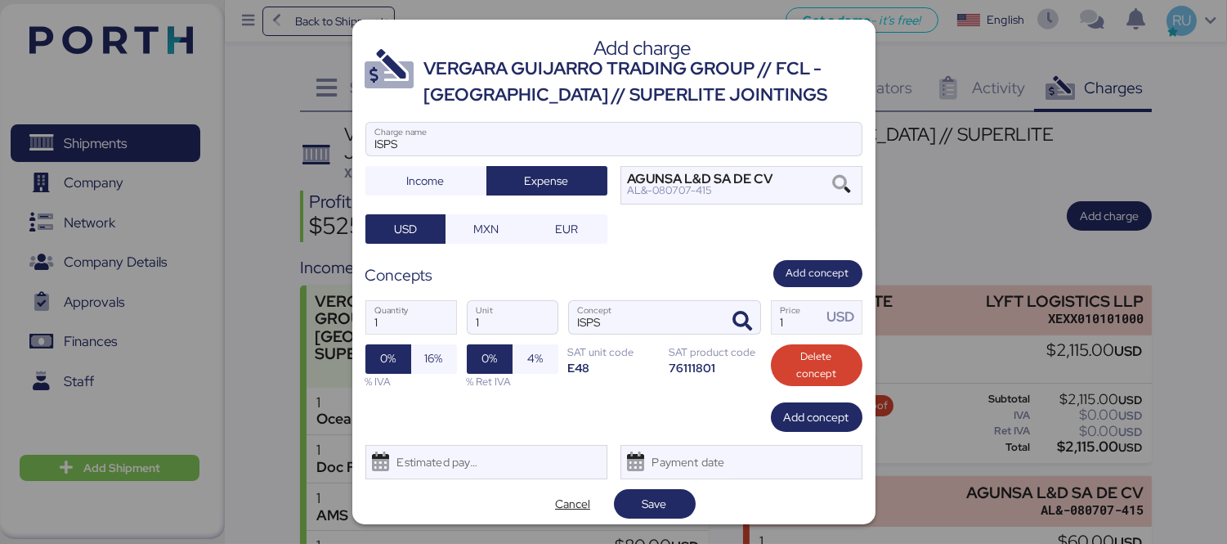
click at [757, 324] on div "1 Quantity 1 Unit ISPS Concept 1 Price USD 0% 16% % IVA 0% 4% % Ret IVA SAT uni…" at bounding box center [613, 344] width 497 height 115
click at [782, 322] on input "1" at bounding box center [797, 317] width 51 height 33
type input "12"
click at [670, 495] on span "Save" at bounding box center [655, 503] width 56 height 23
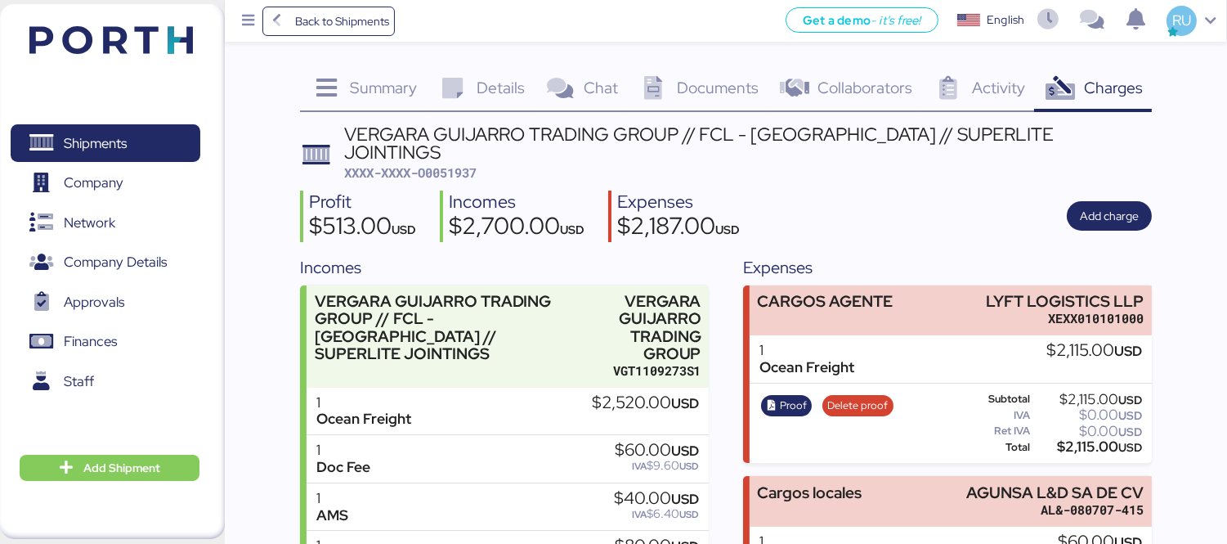
drag, startPoint x: 950, startPoint y: 222, endPoint x: 895, endPoint y: 241, distance: 57.9
click at [950, 222] on div "Profit $513.00 USD Incomes $2,700.00 USD Expenses $2,187.00 USD Add charge" at bounding box center [726, 215] width 852 height 51
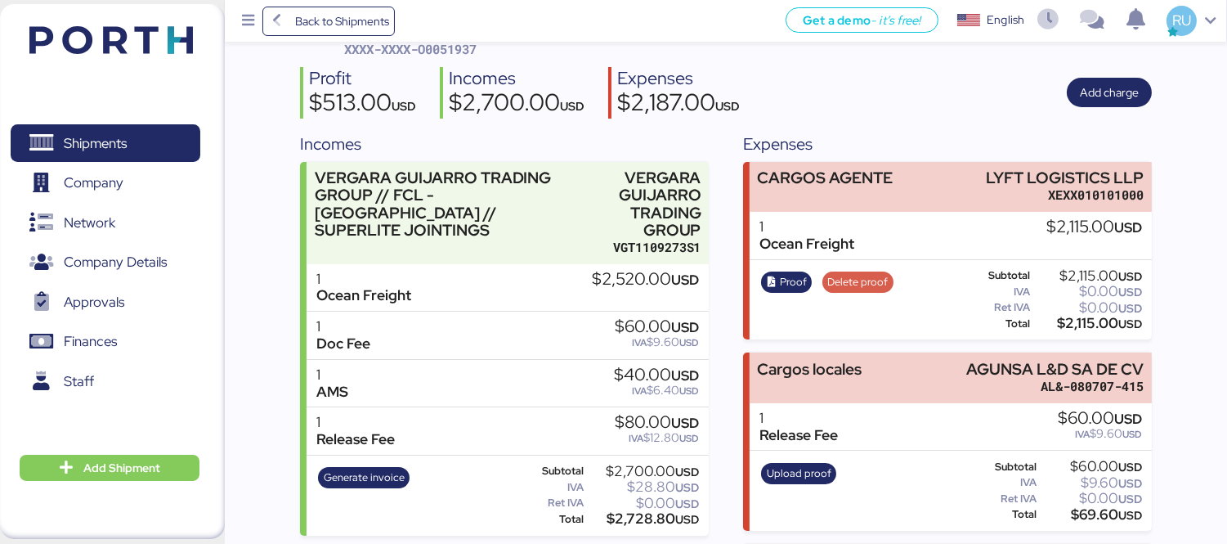
scroll to position [296, 0]
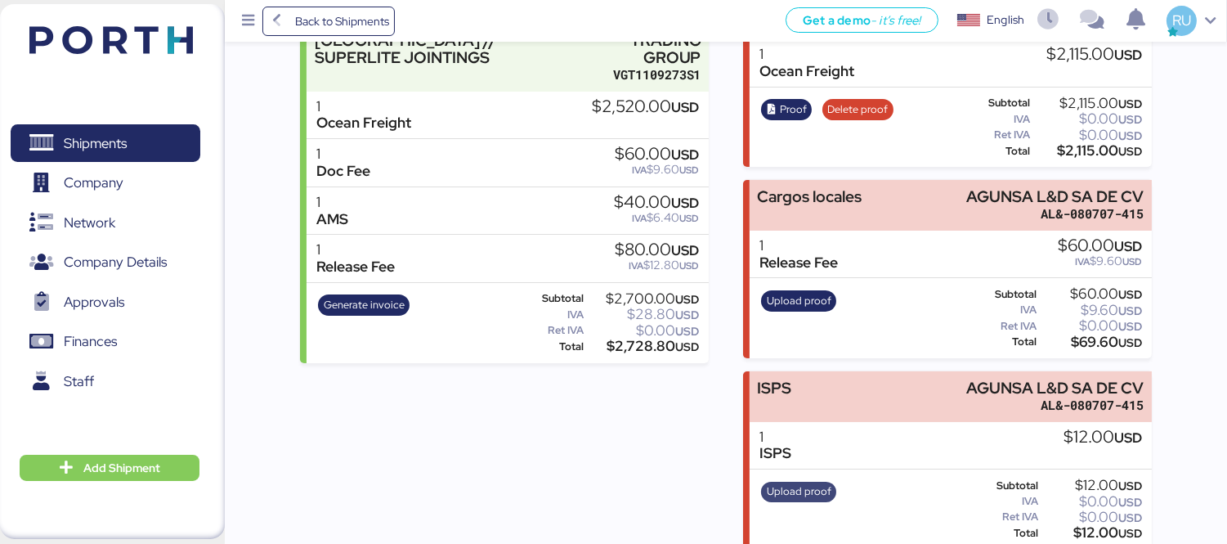
click at [770, 482] on span "Upload proof" at bounding box center [799, 491] width 65 height 18
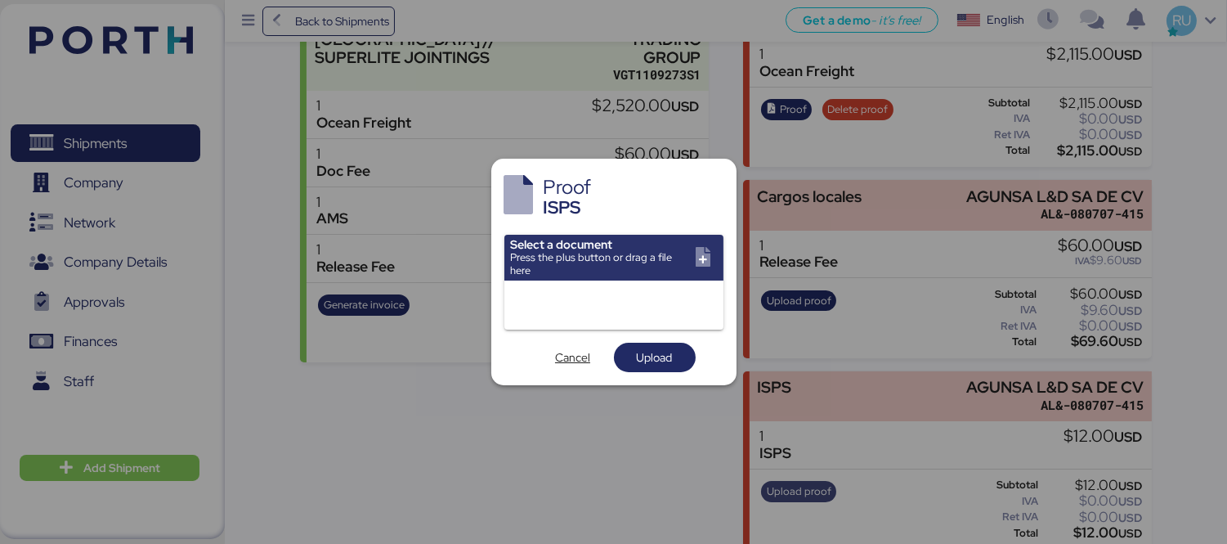
scroll to position [0, 0]
drag, startPoint x: 625, startPoint y: 307, endPoint x: 589, endPoint y: 472, distance: 169.2
click at [589, 472] on div at bounding box center [613, 272] width 1227 height 544
click at [1213, 238] on div at bounding box center [613, 272] width 1227 height 544
click at [705, 262] on input "file" at bounding box center [613, 258] width 219 height 46
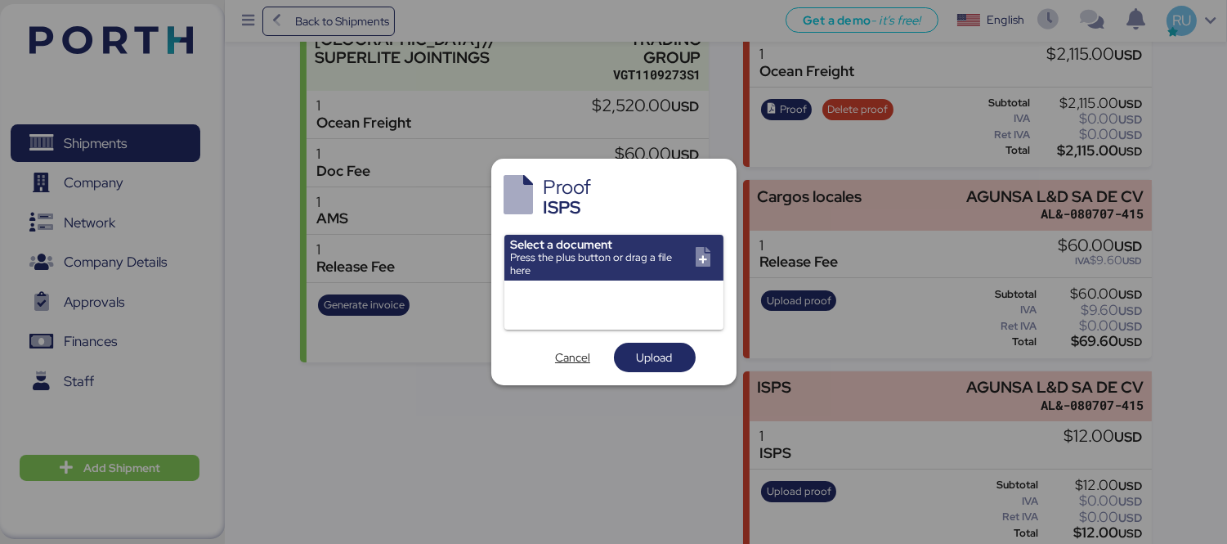
click at [504, 235] on input "file" at bounding box center [613, 258] width 219 height 46
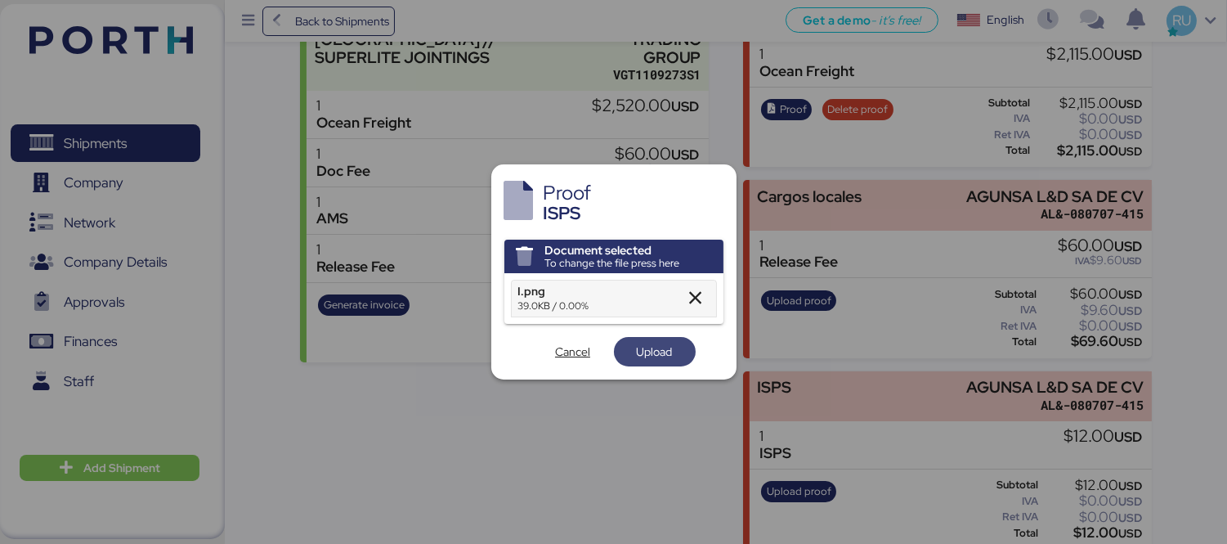
click at [674, 346] on span "Upload" at bounding box center [655, 351] width 56 height 23
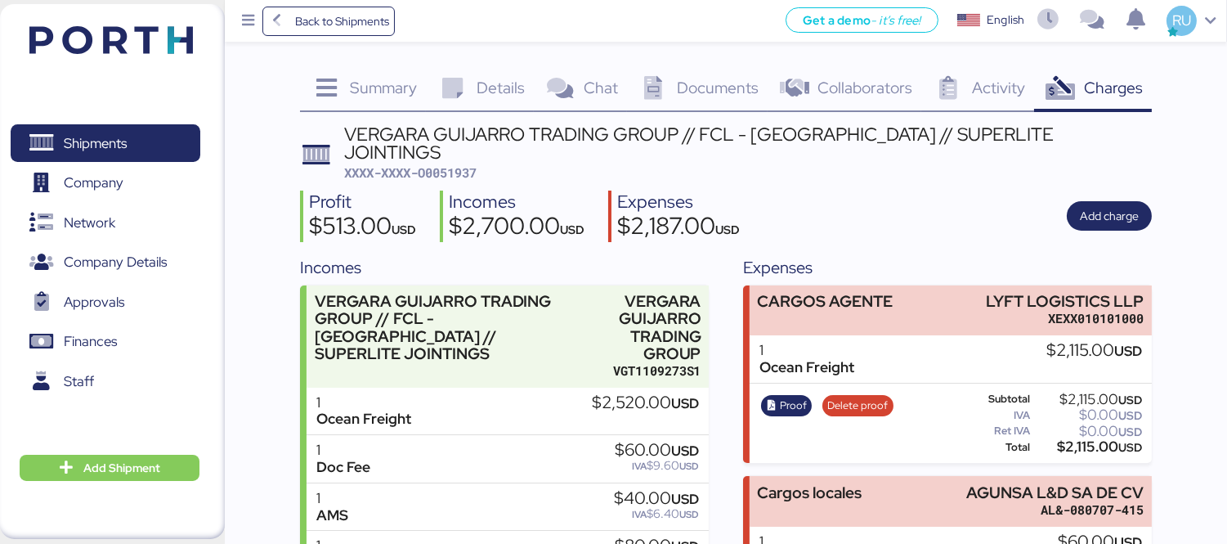
scroll to position [296, 0]
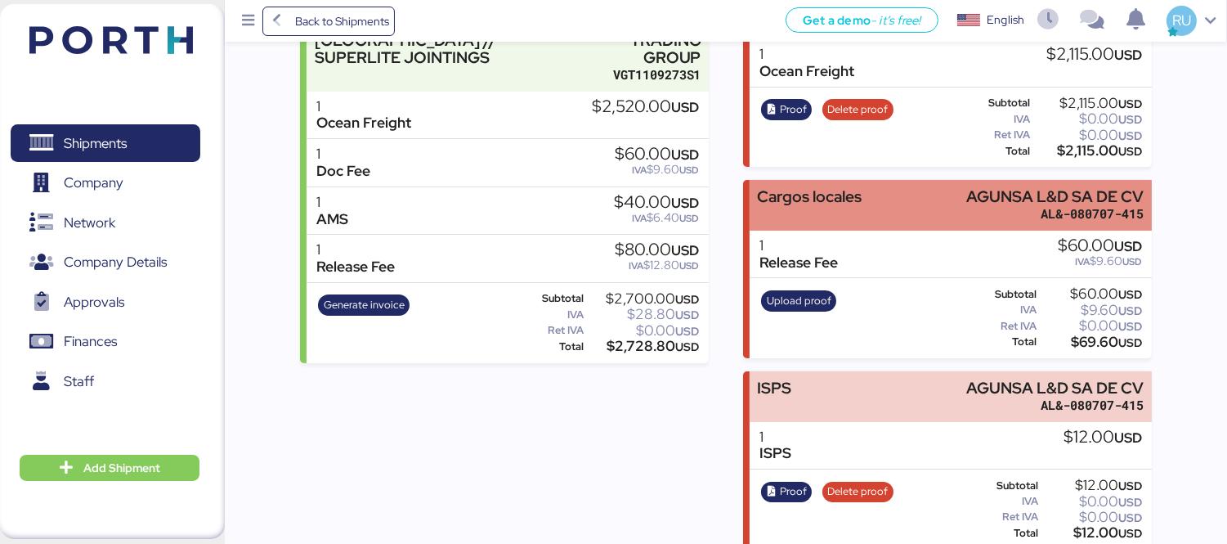
click at [900, 193] on div "Cargos locales AGUNSA L&D SA DE CV AL&-080707-415" at bounding box center [951, 205] width 402 height 50
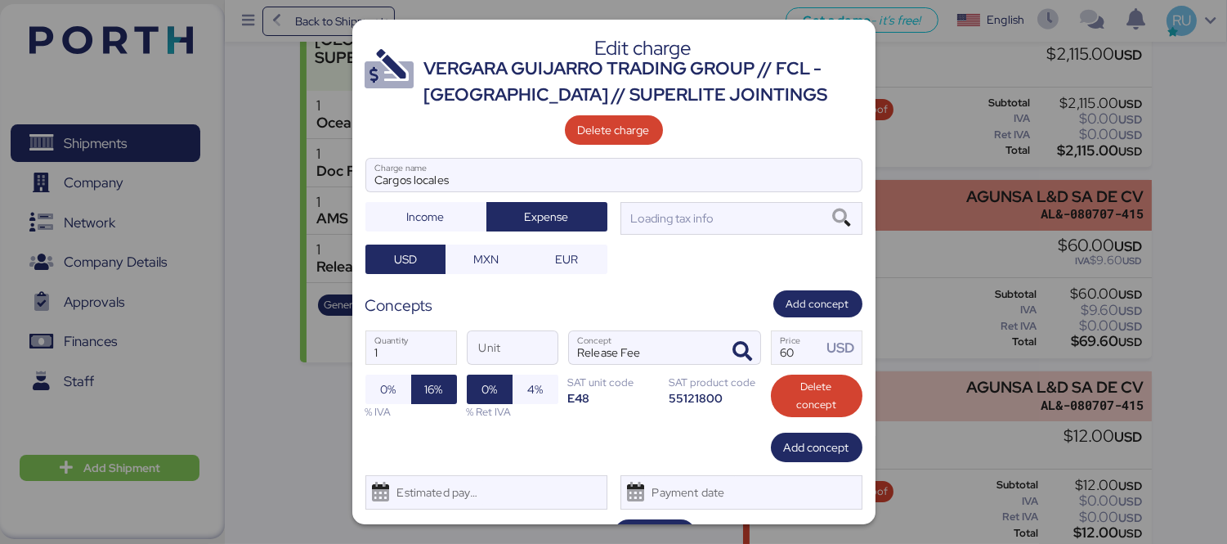
scroll to position [0, 0]
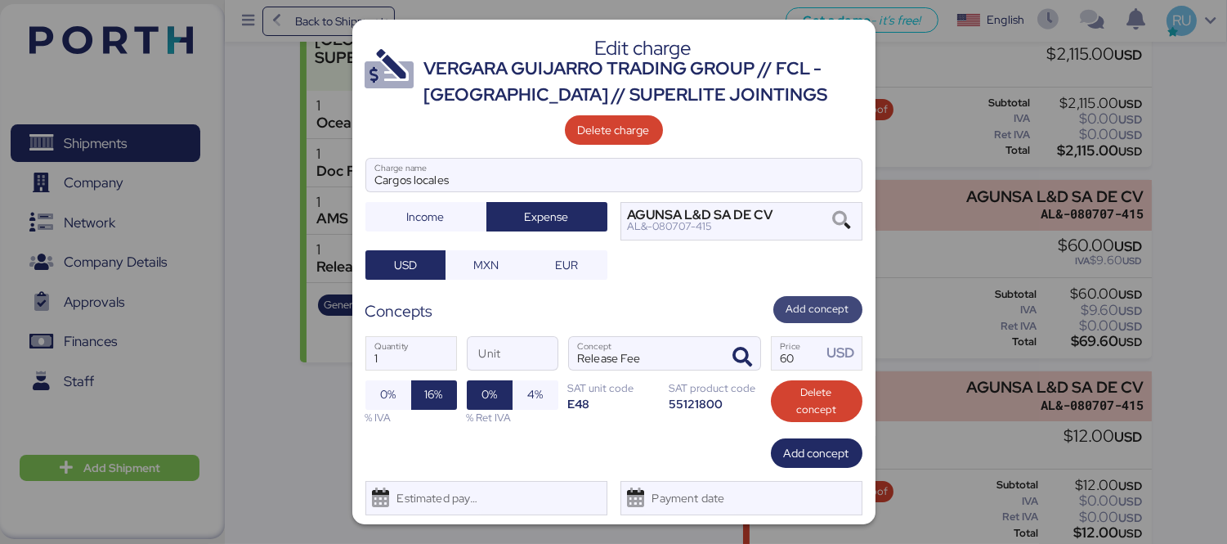
click at [773, 298] on span "Add concept" at bounding box center [817, 309] width 89 height 27
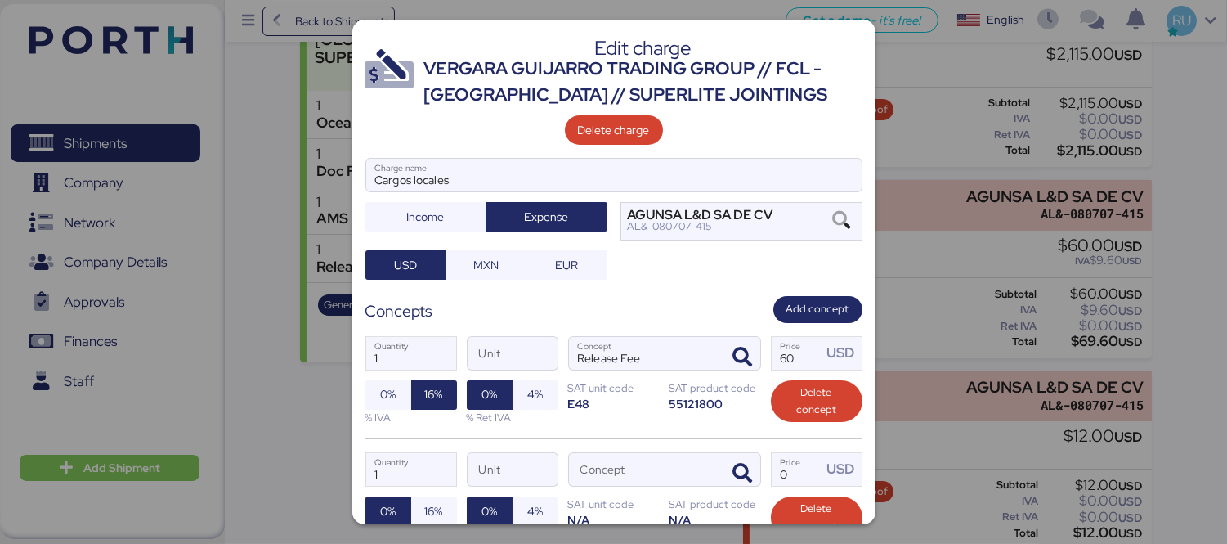
click at [937, 275] on div at bounding box center [613, 272] width 1227 height 544
click at [1189, 331] on div at bounding box center [613, 272] width 1227 height 544
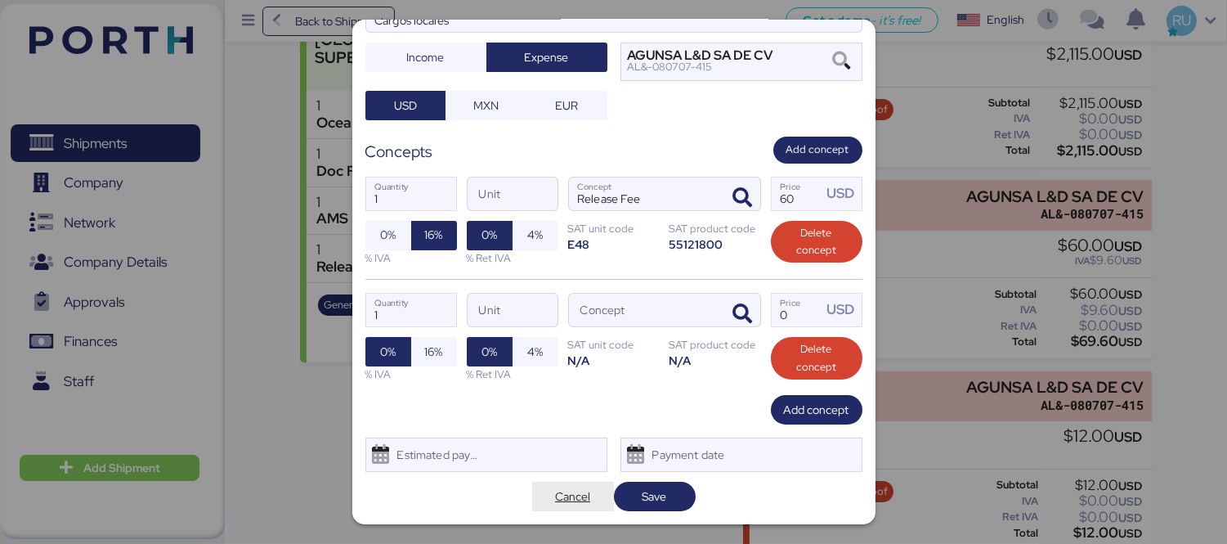
click at [574, 485] on span "Cancel" at bounding box center [573, 496] width 56 height 23
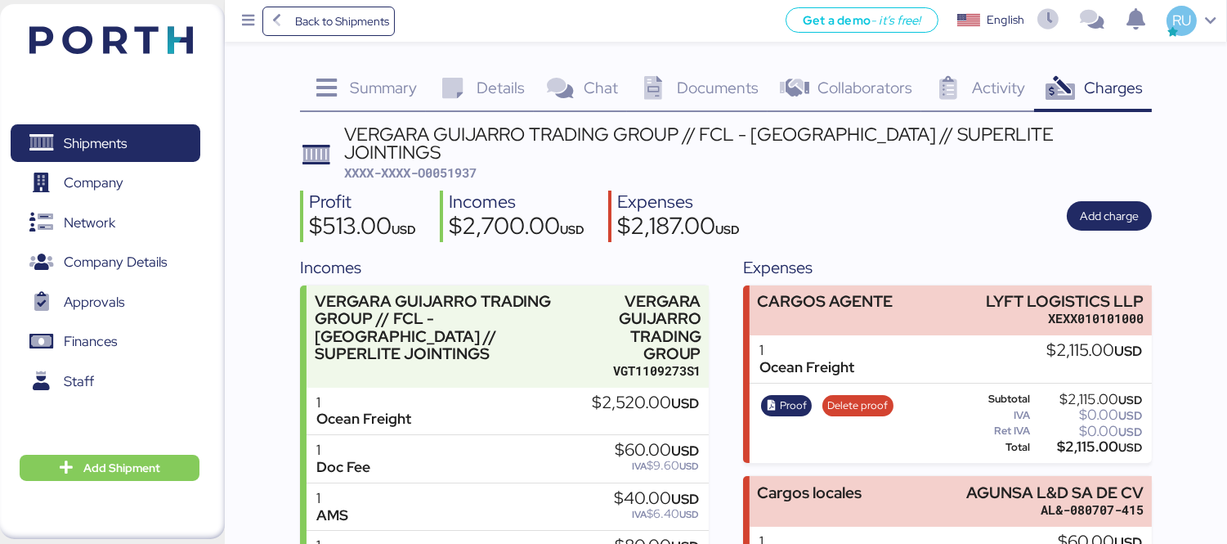
scroll to position [296, 0]
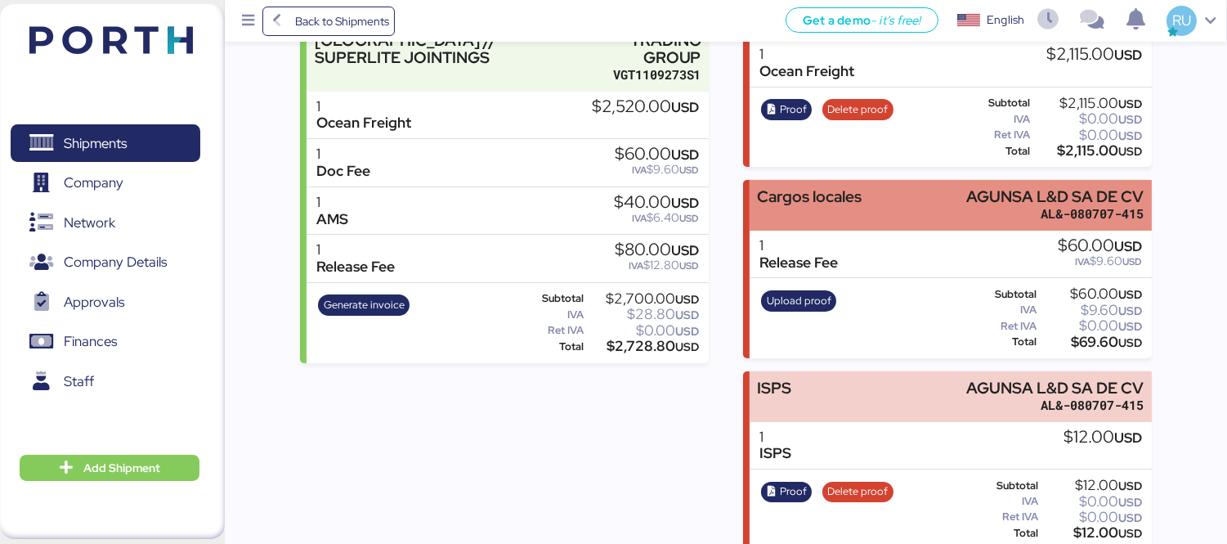
click at [904, 182] on div "Cargos locales AGUNSA L&D SA DE CV AL&-080707-415" at bounding box center [951, 205] width 402 height 50
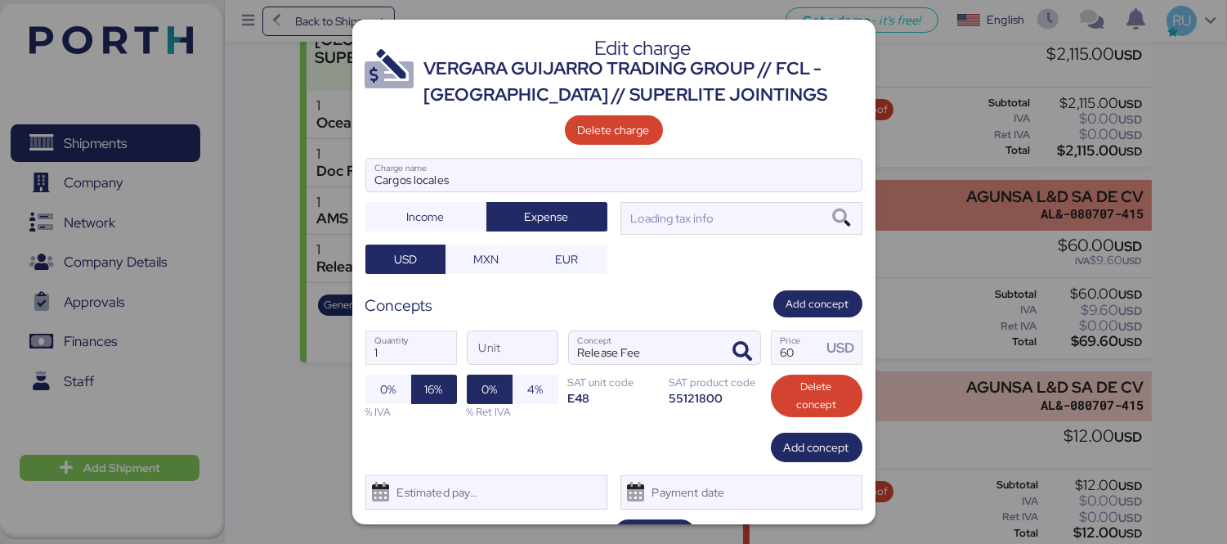
scroll to position [0, 0]
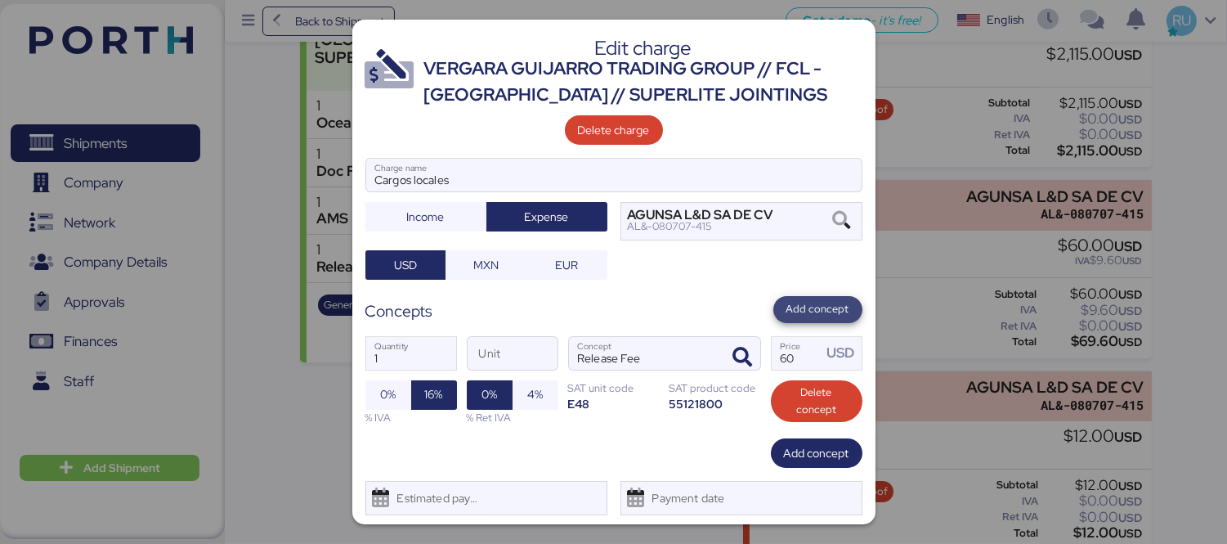
click at [799, 309] on span "Add concept" at bounding box center [817, 309] width 63 height 18
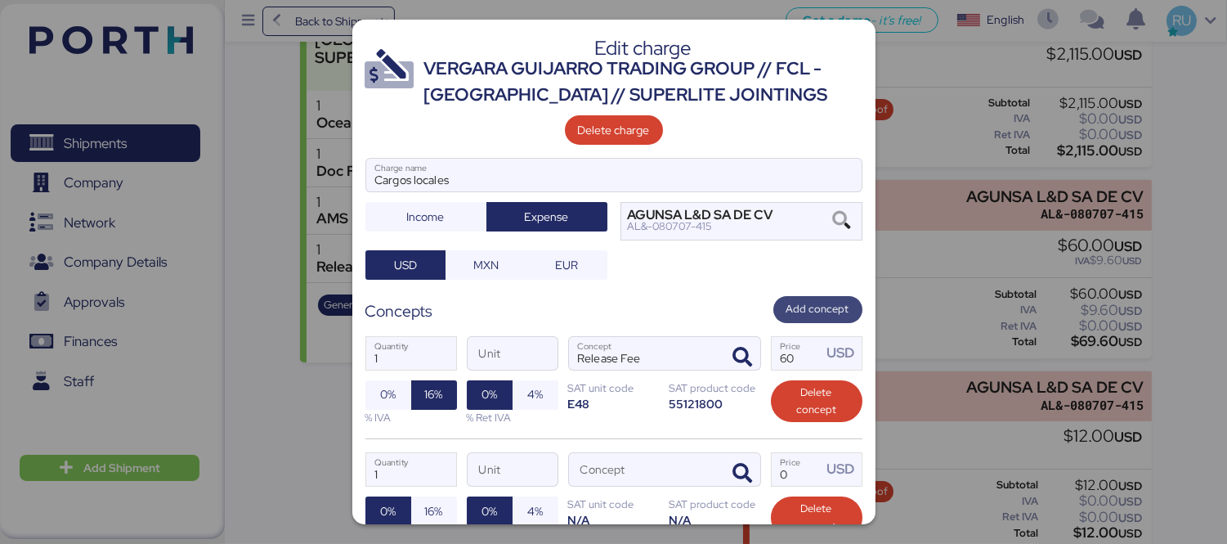
click at [799, 309] on span "Add concept" at bounding box center [817, 309] width 63 height 18
click at [725, 454] on div at bounding box center [740, 469] width 39 height 33
click at [739, 474] on icon "button" at bounding box center [743, 473] width 20 height 20
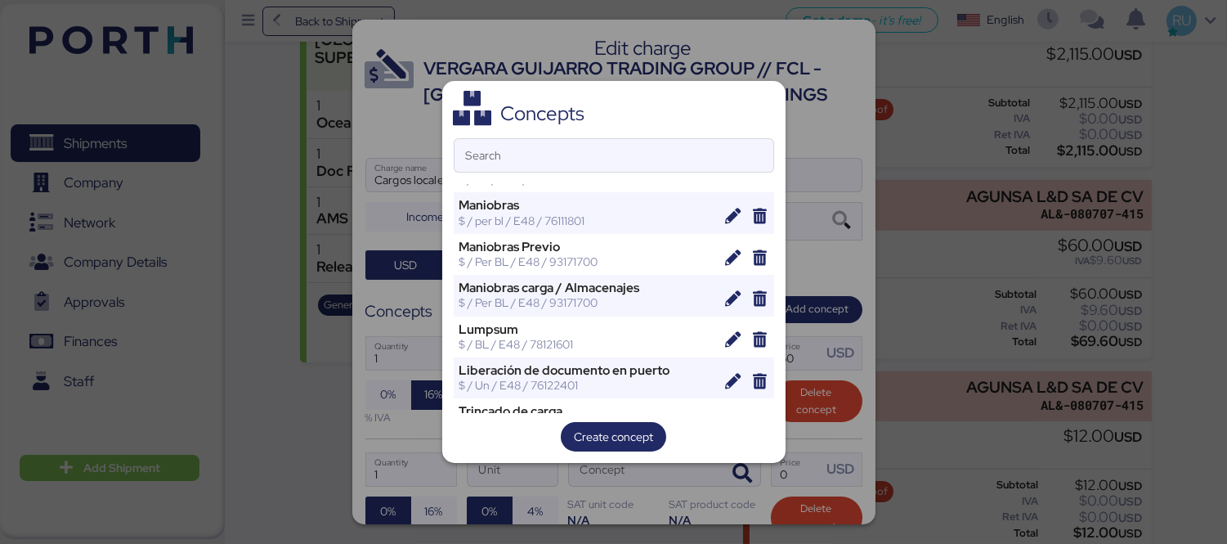
scroll to position [1723, 0]
click at [560, 156] on input "Search" at bounding box center [613, 155] width 319 height 33
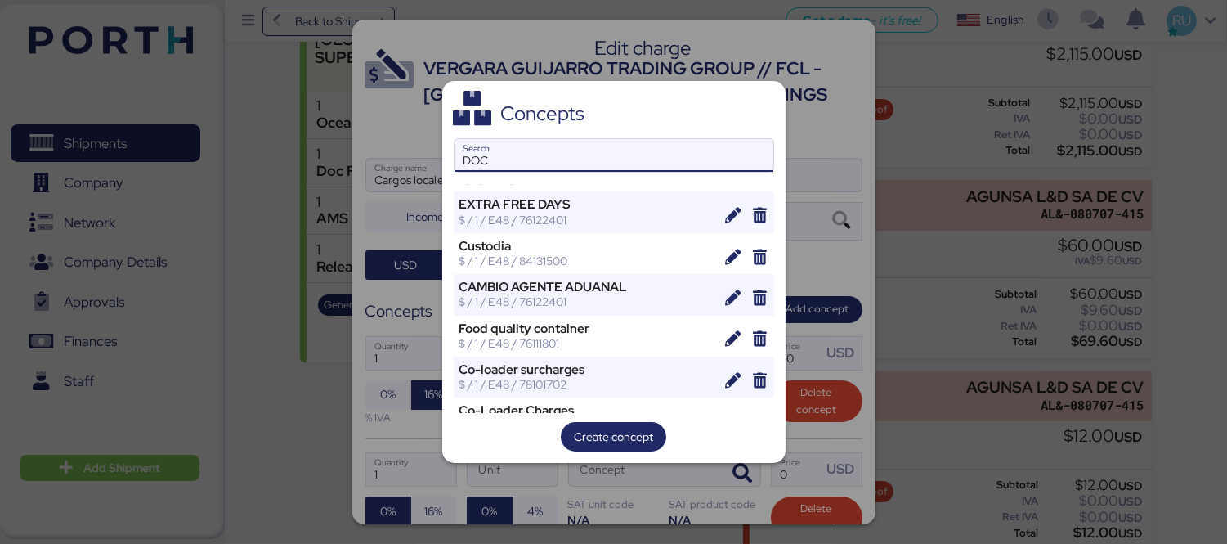
scroll to position [0, 0]
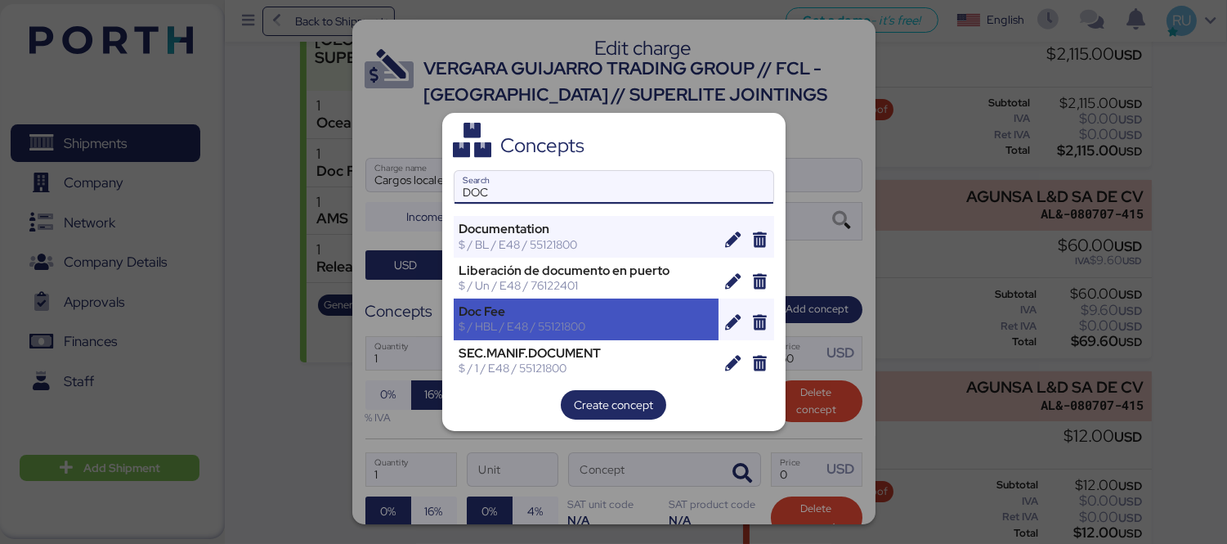
type input "DOC"
click at [543, 325] on div "$ / HBL / E48 / 55121800" at bounding box center [586, 326] width 254 height 15
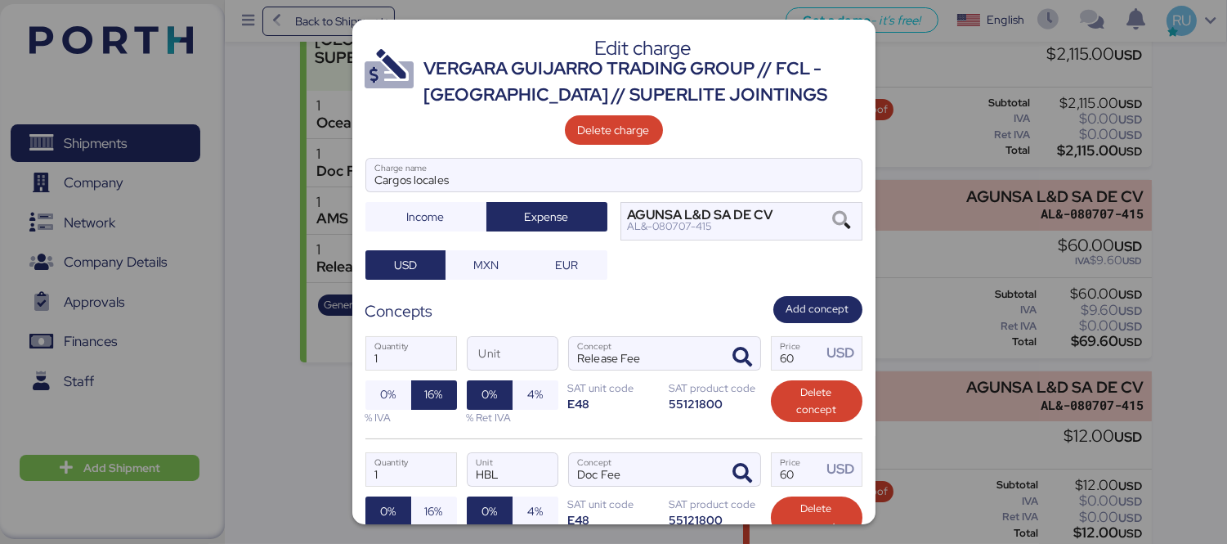
scroll to position [275, 0]
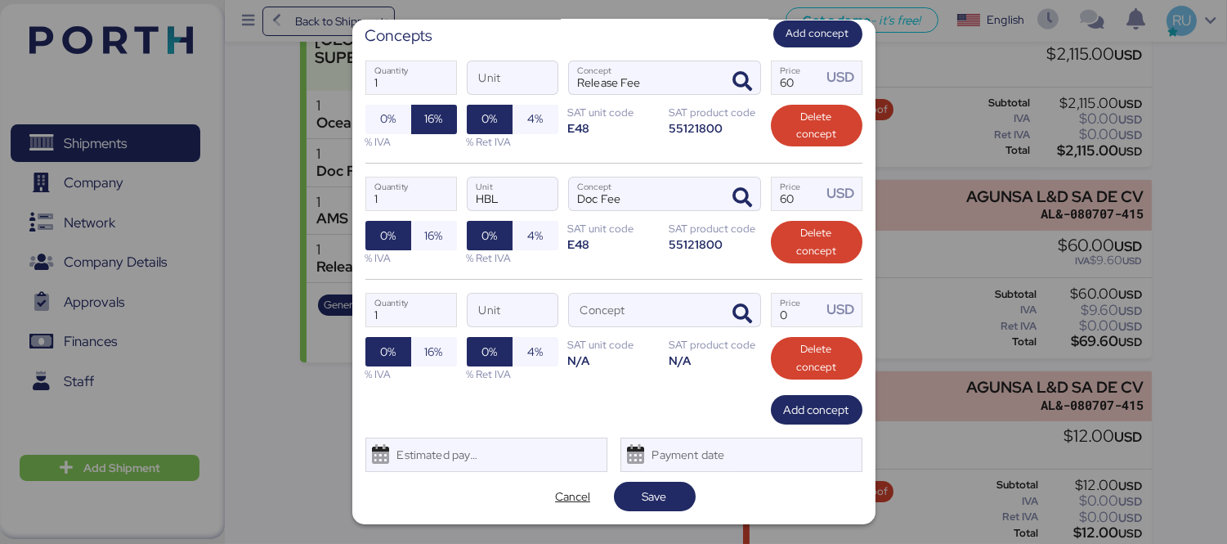
click at [884, 219] on div at bounding box center [613, 272] width 1227 height 544
click at [777, 82] on input "60" at bounding box center [797, 77] width 51 height 33
type input "80"
click at [1035, 370] on div at bounding box center [613, 272] width 1227 height 544
click at [747, 311] on span "button" at bounding box center [743, 314] width 34 height 34
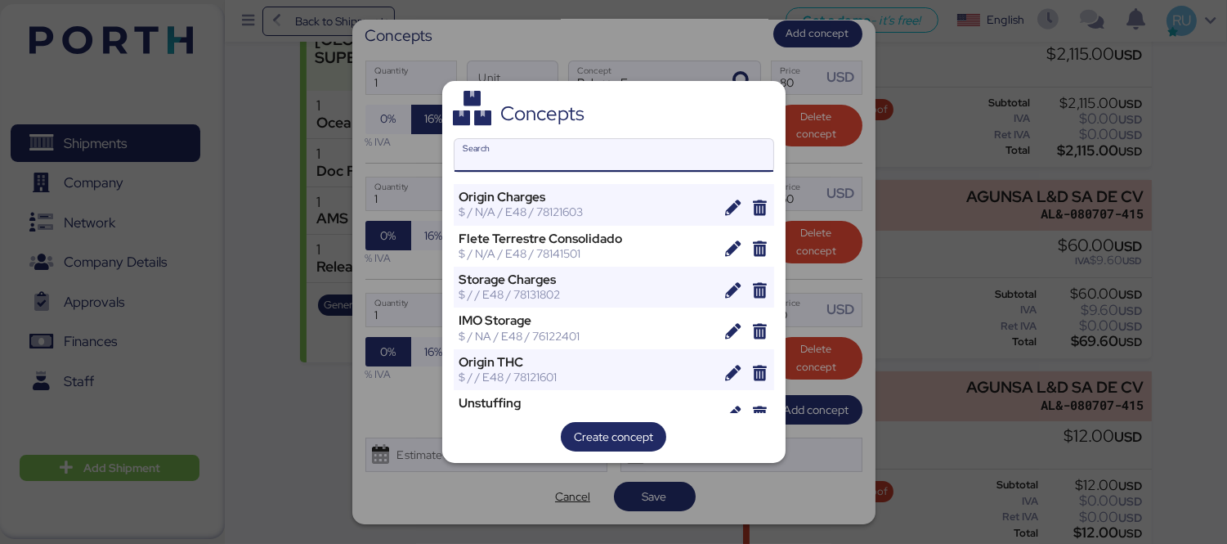
click at [634, 156] on input "Search" at bounding box center [613, 155] width 319 height 33
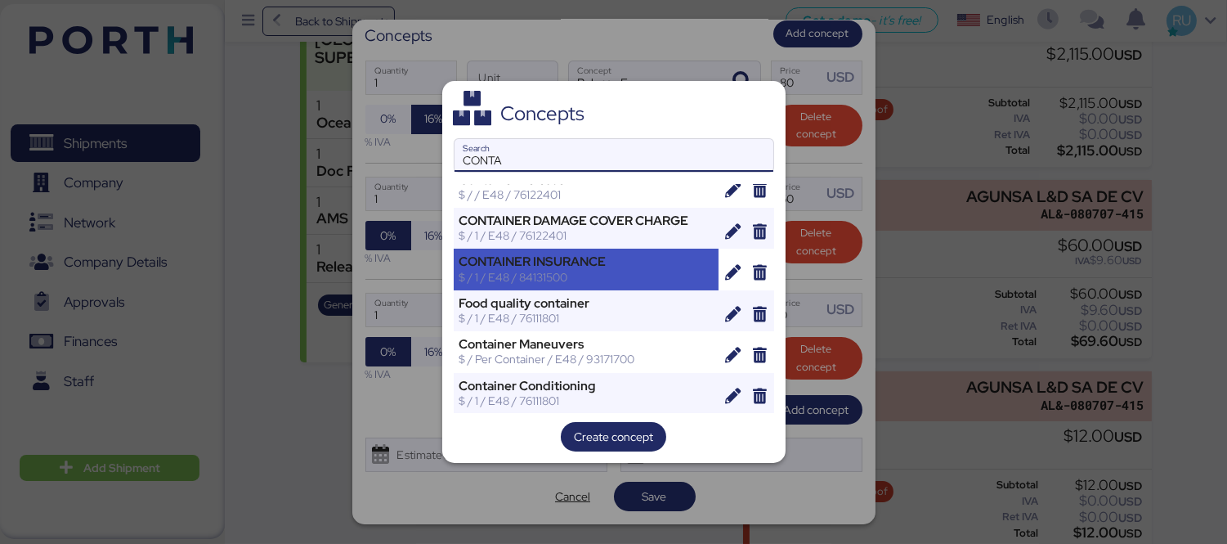
scroll to position [0, 0]
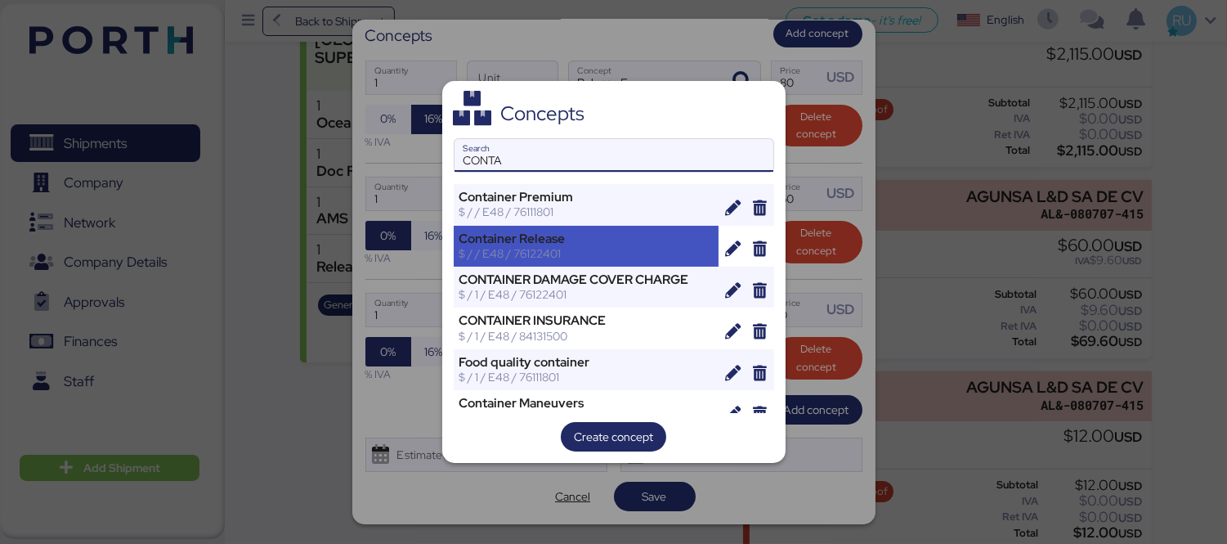
type input "CONTA"
click at [621, 255] on div "$ / / E48 / 76122401" at bounding box center [586, 253] width 254 height 15
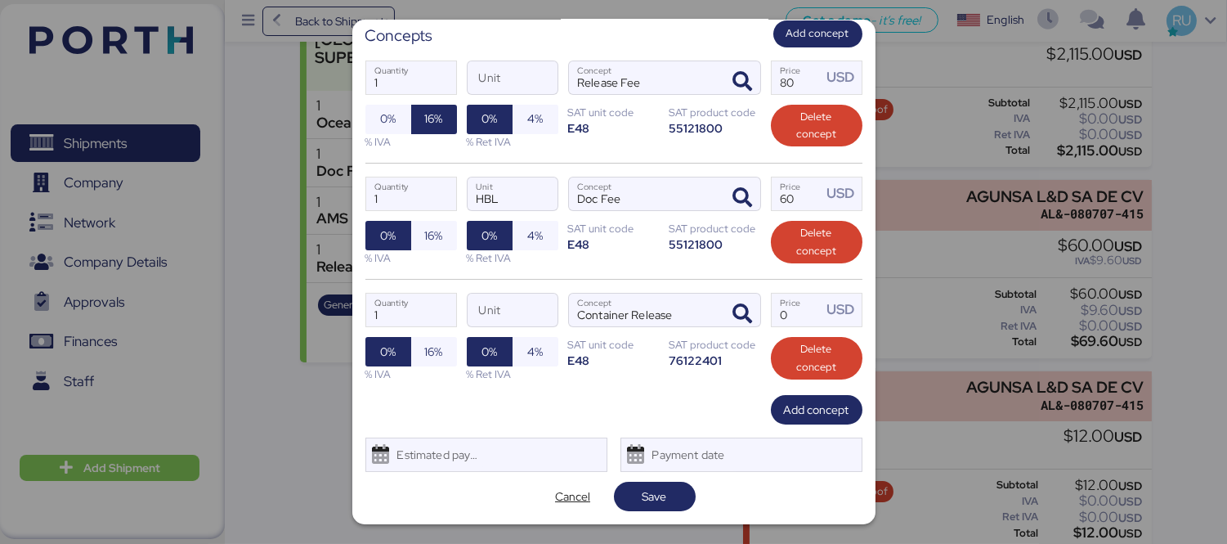
click at [985, 223] on div at bounding box center [613, 272] width 1227 height 544
click at [785, 307] on input "Price USD" at bounding box center [797, 309] width 51 height 33
type input "70"
click at [937, 297] on div at bounding box center [613, 272] width 1227 height 544
click at [784, 414] on span "Add concept" at bounding box center [816, 410] width 65 height 20
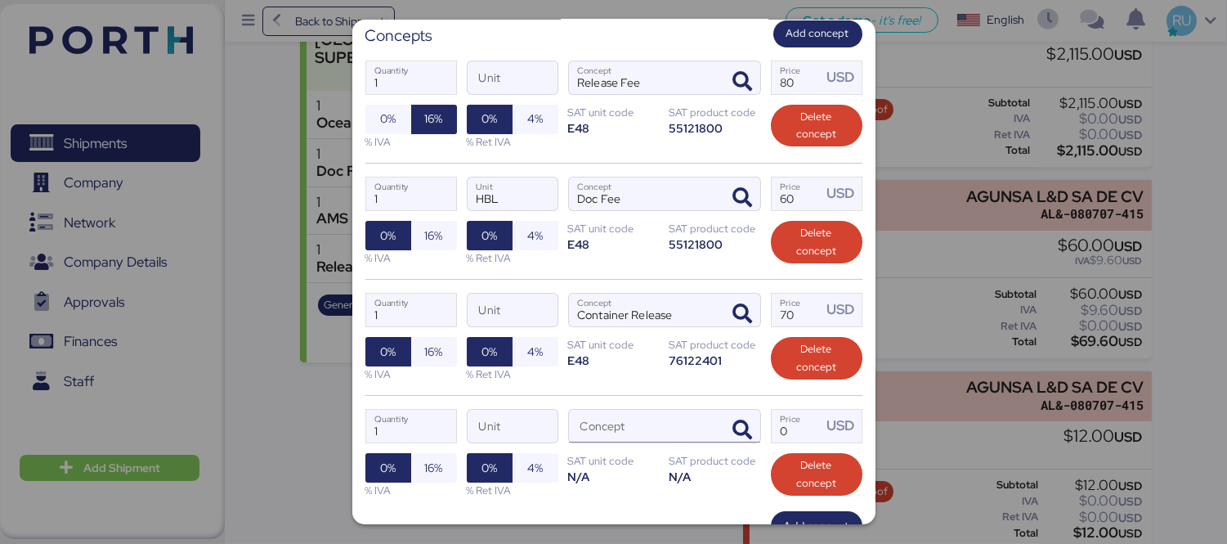
click at [687, 426] on input "Concept" at bounding box center [645, 426] width 152 height 33
type input "C"
click at [933, 425] on div at bounding box center [613, 272] width 1227 height 544
click at [678, 435] on input "Concept" at bounding box center [645, 426] width 152 height 33
type input "E"
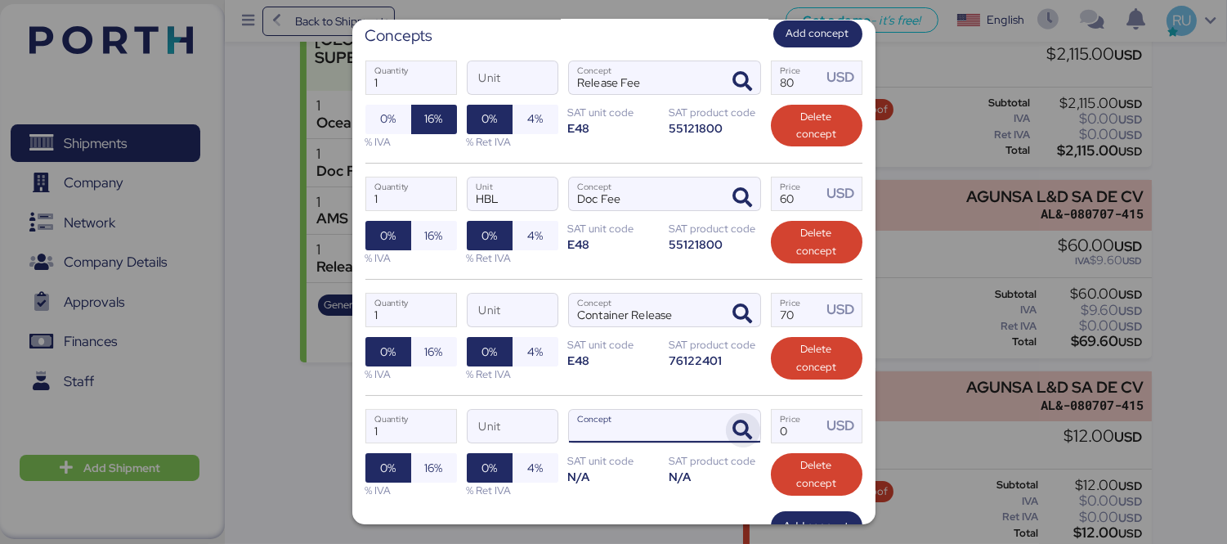
click at [730, 418] on span "button" at bounding box center [743, 430] width 34 height 34
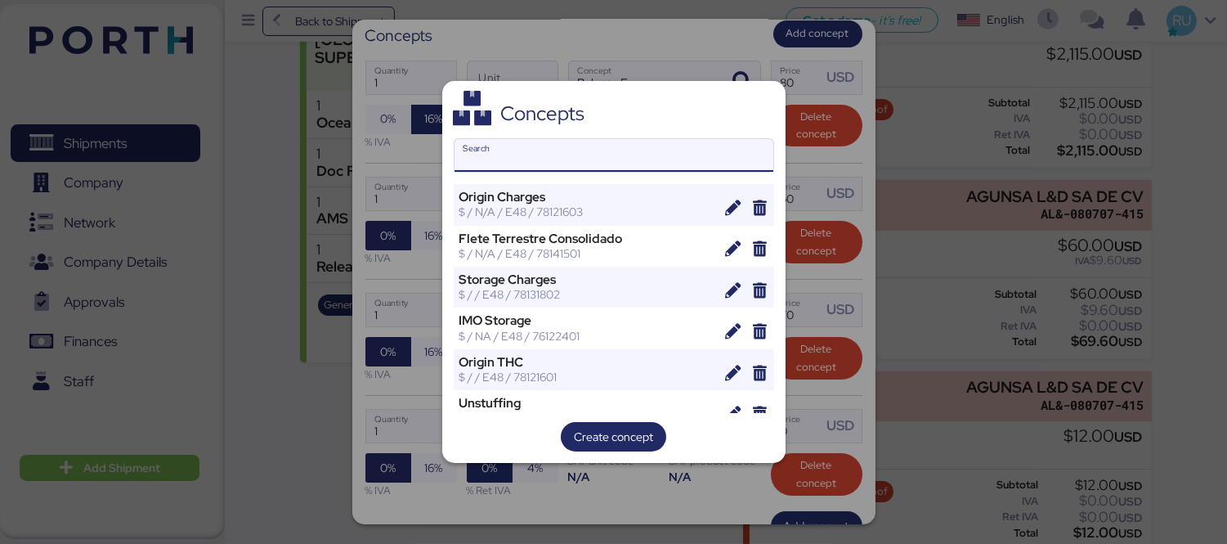
click at [633, 145] on input "Search" at bounding box center [613, 155] width 319 height 33
type input "E"
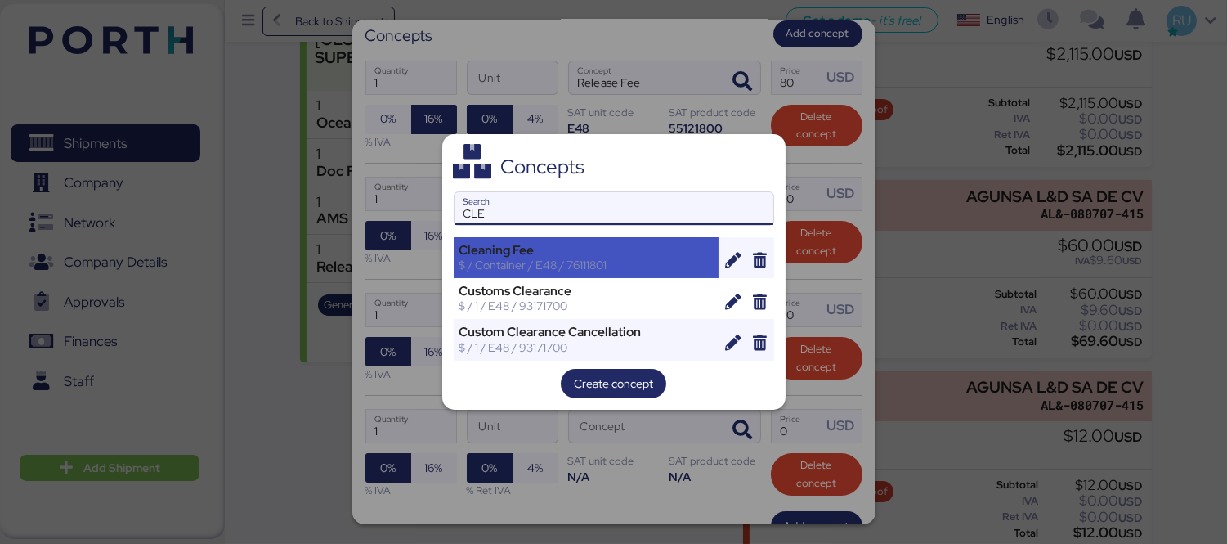
type input "CLE"
click at [566, 248] on div "Cleaning Fee" at bounding box center [586, 250] width 254 height 15
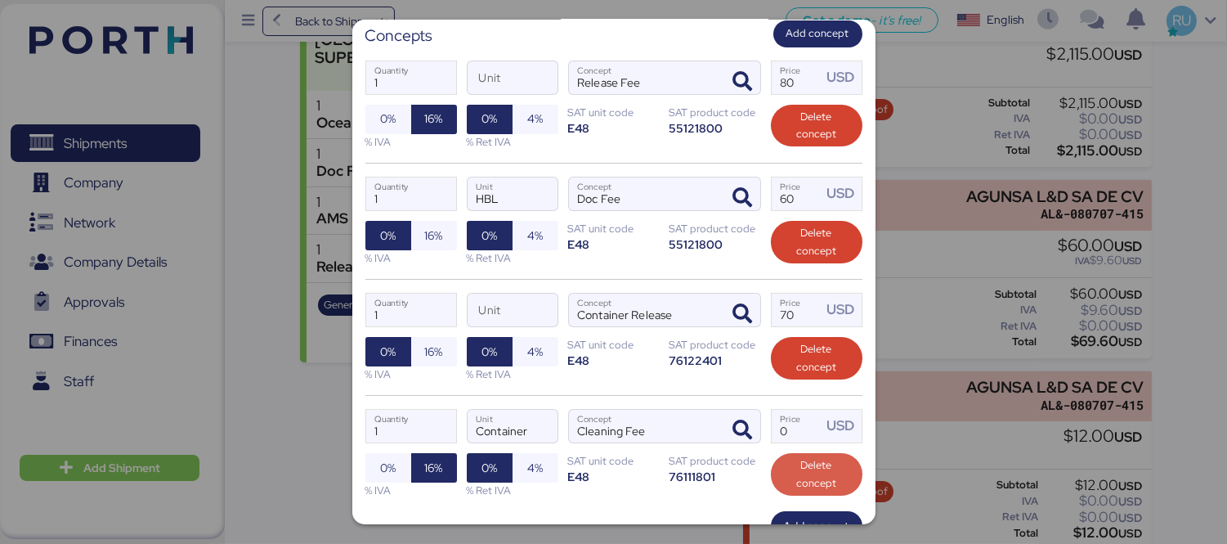
click at [789, 475] on span "Delete concept" at bounding box center [816, 474] width 65 height 36
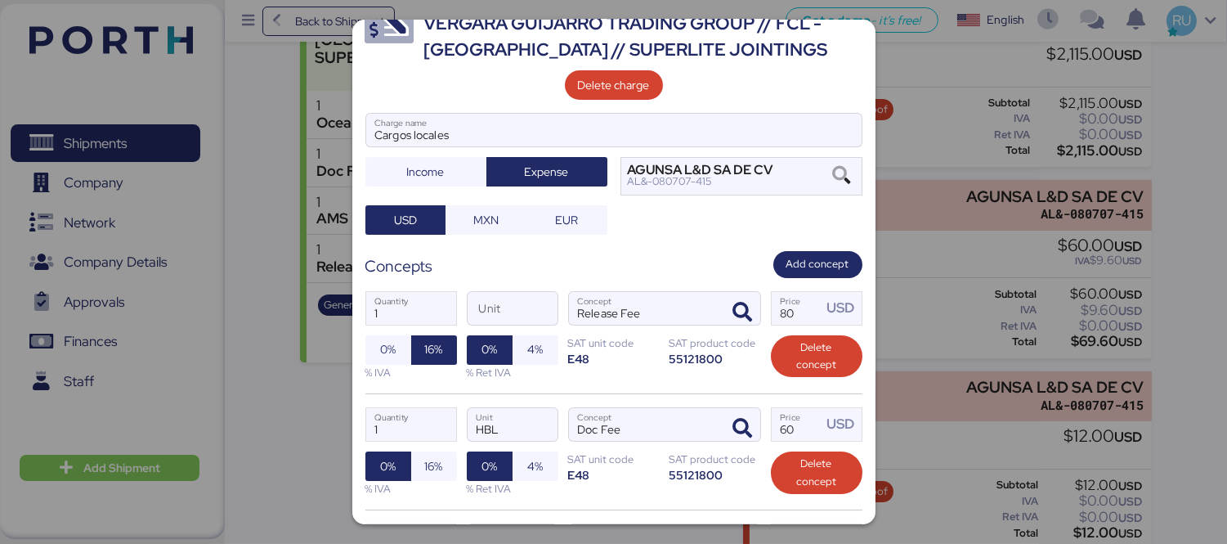
scroll to position [275, 0]
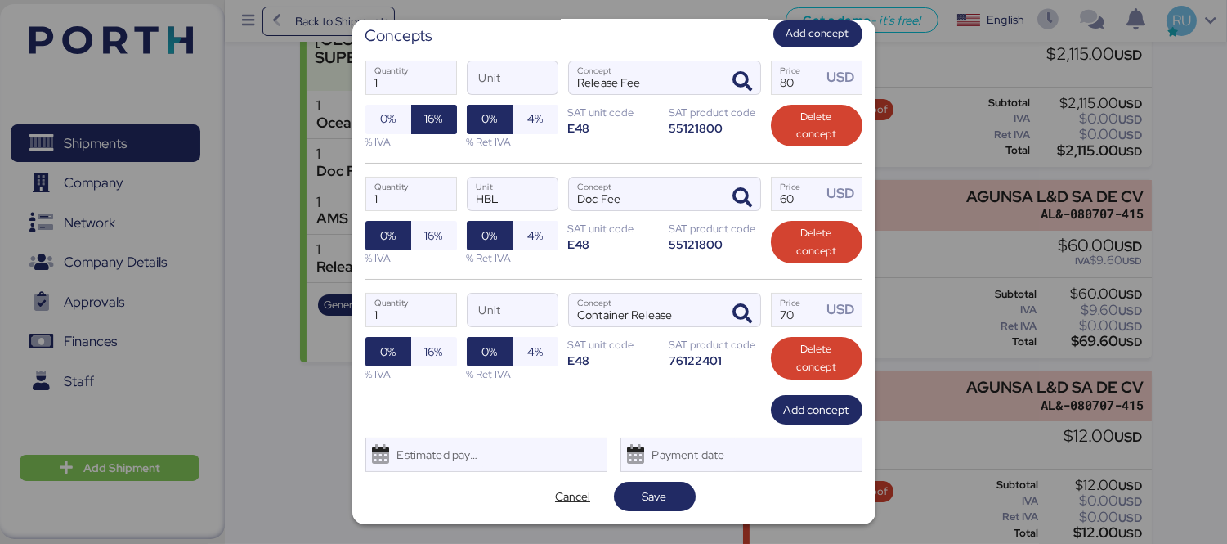
drag, startPoint x: 804, startPoint y: 385, endPoint x: 811, endPoint y: 394, distance: 11.1
click at [811, 394] on div "1 Quantity Unit Container Release Concept 70 Price USD 0% 16% % IVA 0% 4% % Ret…" at bounding box center [613, 337] width 497 height 116
click at [812, 407] on span "Add concept" at bounding box center [816, 410] width 65 height 20
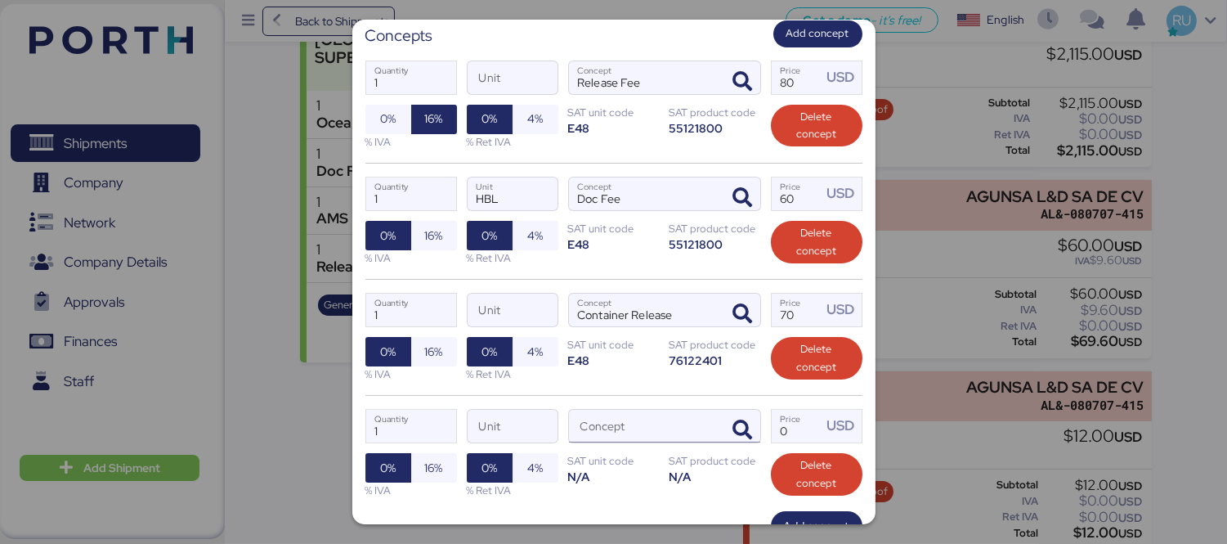
click at [679, 429] on input "Concept" at bounding box center [645, 426] width 152 height 33
type input "C"
click at [726, 425] on span "button" at bounding box center [743, 430] width 34 height 34
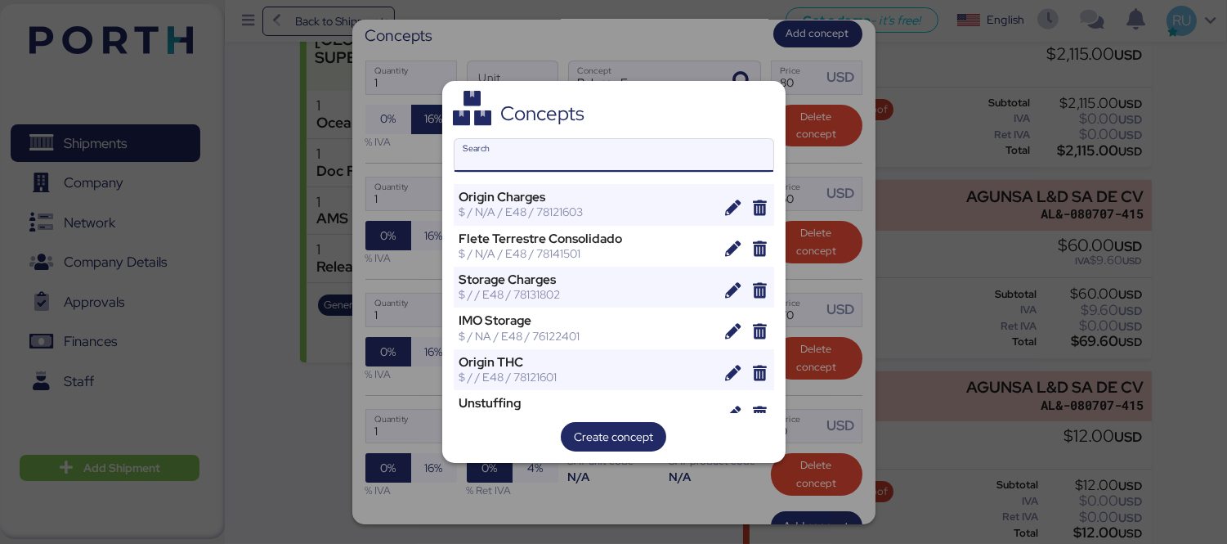
click at [618, 170] on input "Search" at bounding box center [613, 155] width 319 height 33
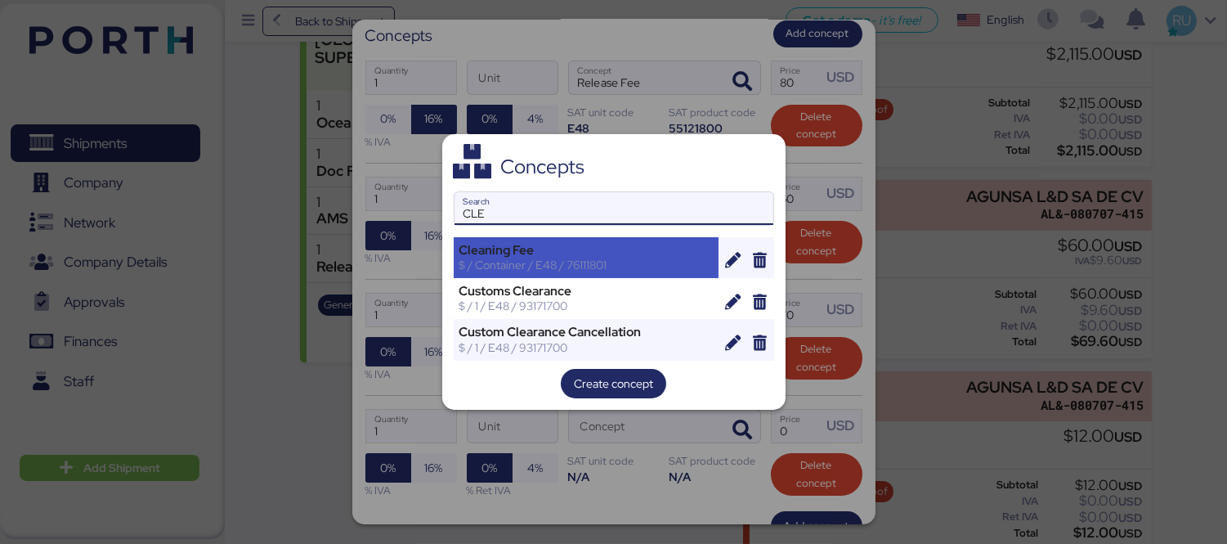
type input "CLE"
click at [562, 264] on div "$ / Container / E48 / 76111801" at bounding box center [586, 264] width 254 height 15
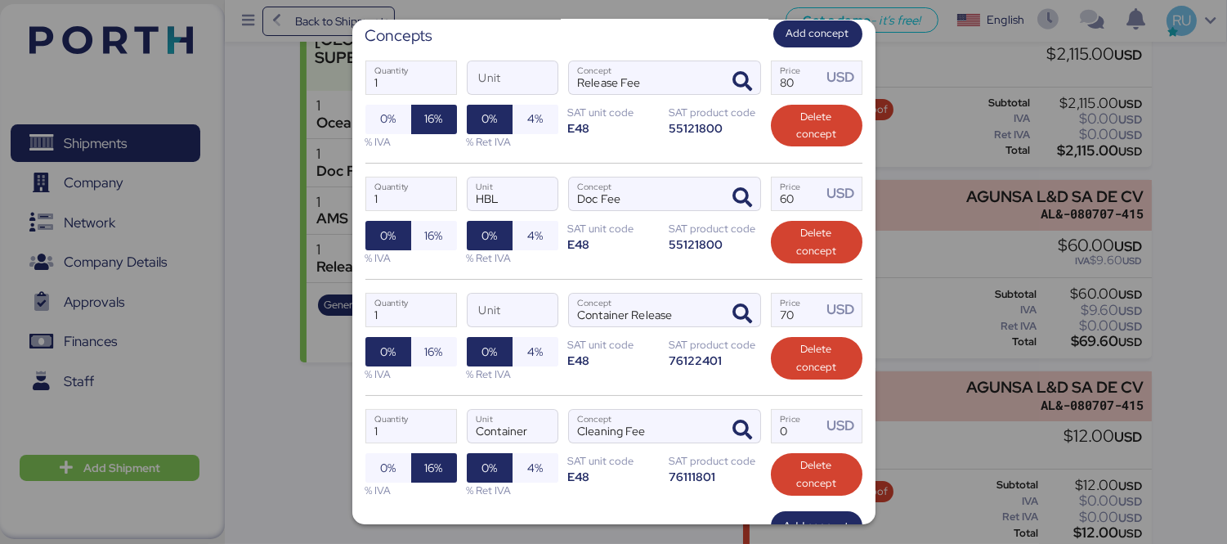
click at [948, 399] on div at bounding box center [613, 272] width 1227 height 544
click at [789, 431] on input "Price USD" at bounding box center [797, 426] width 51 height 33
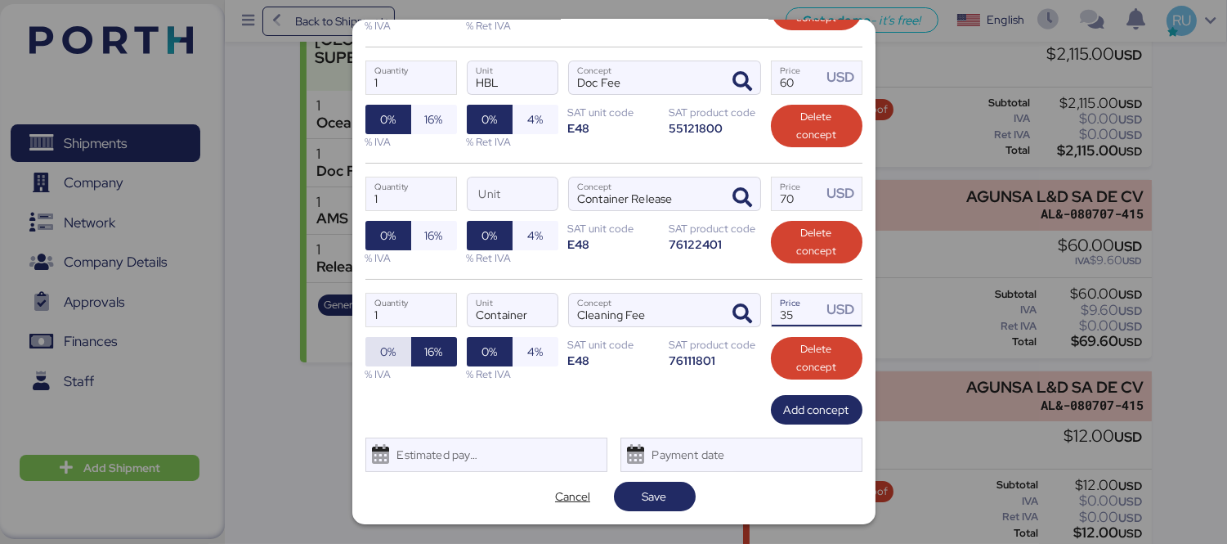
type input "35"
click at [374, 344] on span "0%" at bounding box center [388, 351] width 46 height 29
click at [646, 505] on span "Save" at bounding box center [654, 496] width 25 height 20
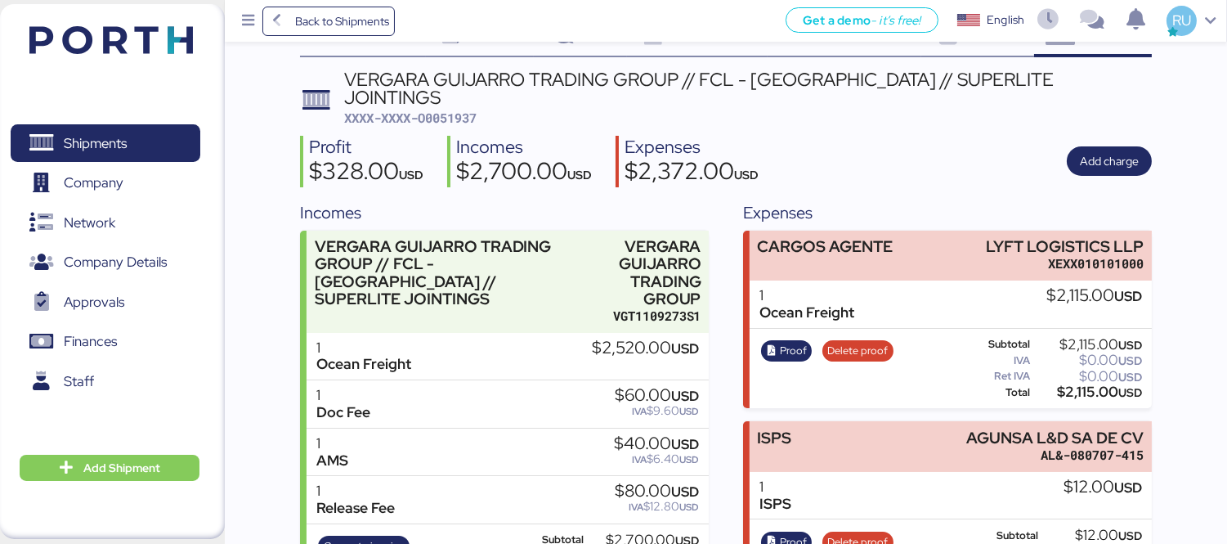
scroll to position [54, 0]
click at [1081, 152] on span "Add charge" at bounding box center [1109, 162] width 59 height 20
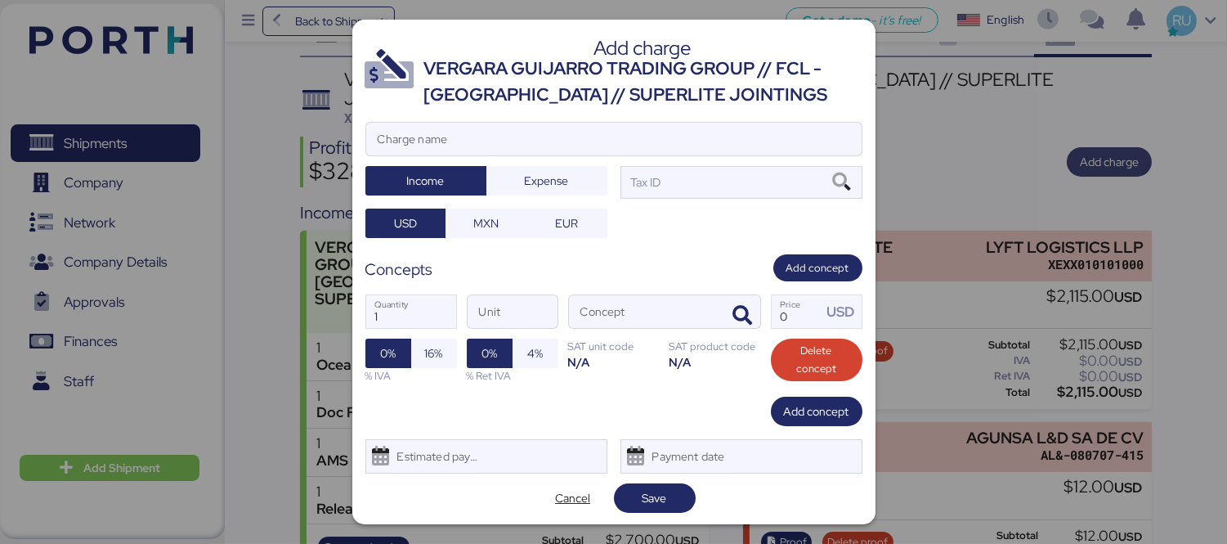
scroll to position [0, 0]
click at [727, 148] on input "Charge name" at bounding box center [613, 139] width 495 height 33
type input "C"
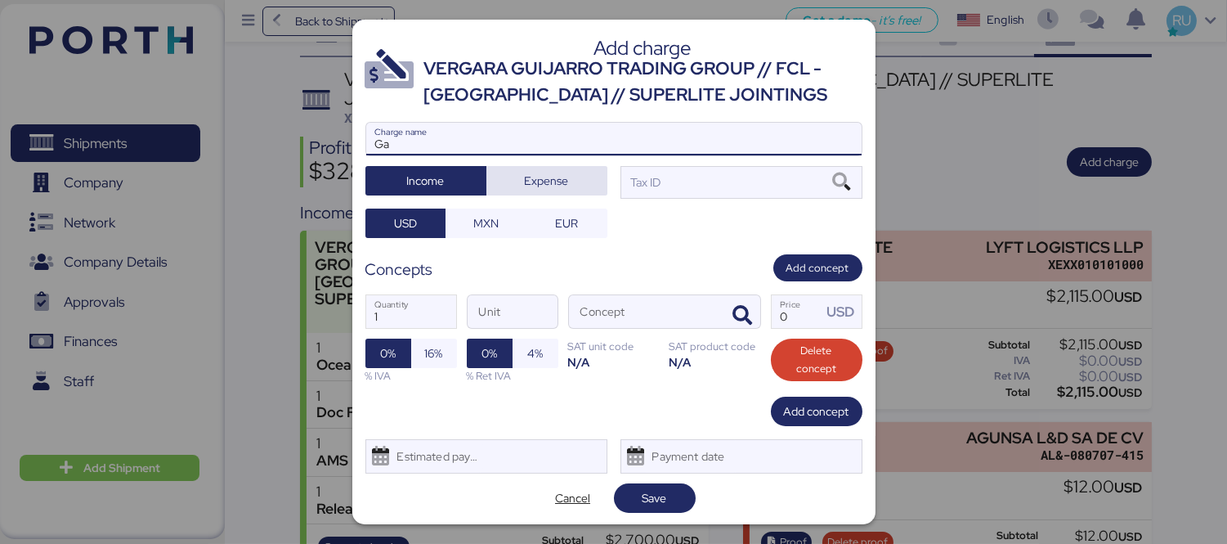
type input "G"
click at [577, 496] on span "Cancel" at bounding box center [572, 498] width 35 height 20
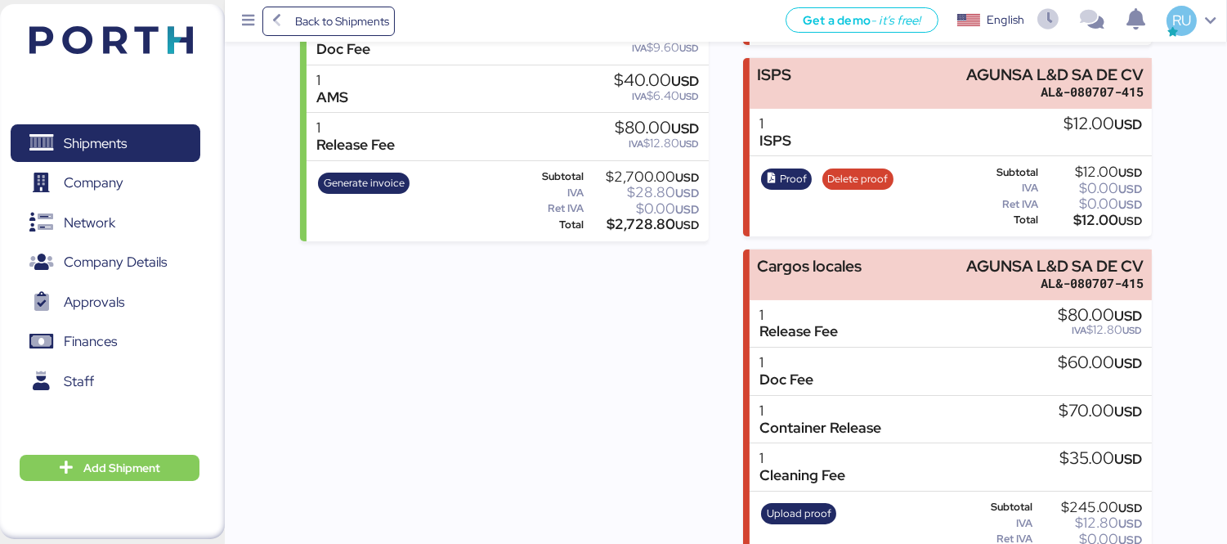
scroll to position [439, 0]
